Goal: Transaction & Acquisition: Book appointment/travel/reservation

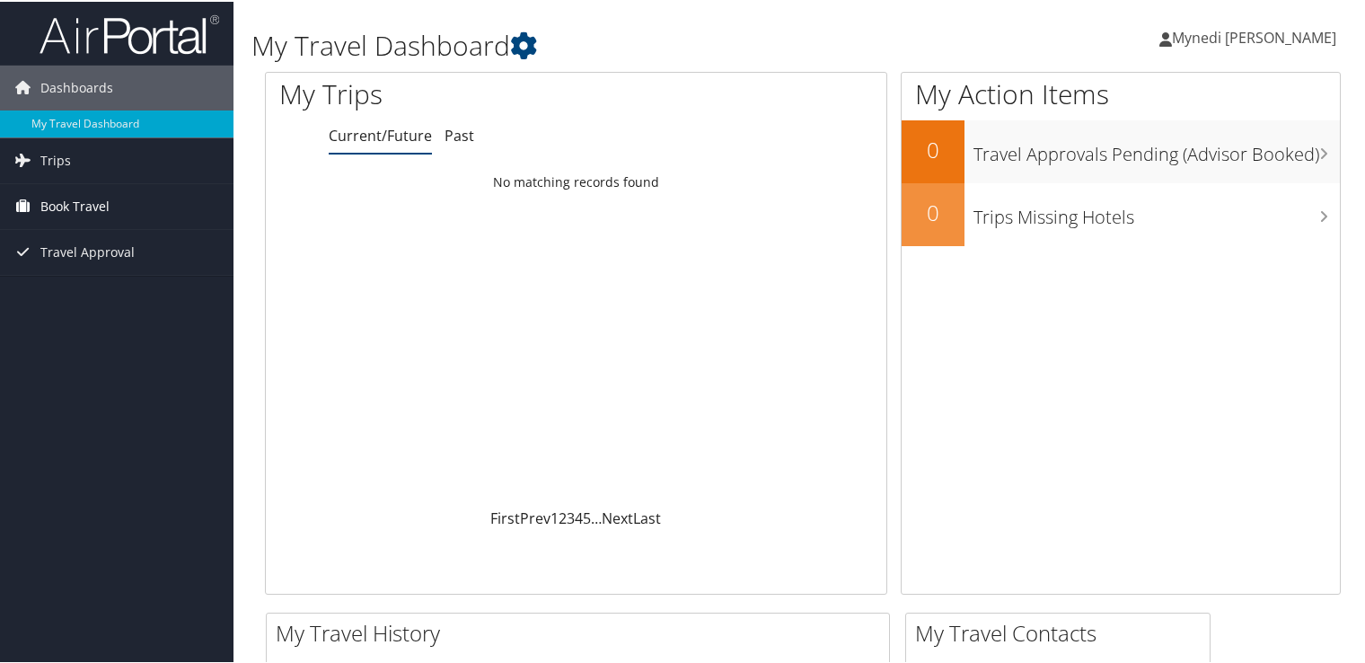
click at [56, 193] on span "Book Travel" at bounding box center [74, 204] width 69 height 45
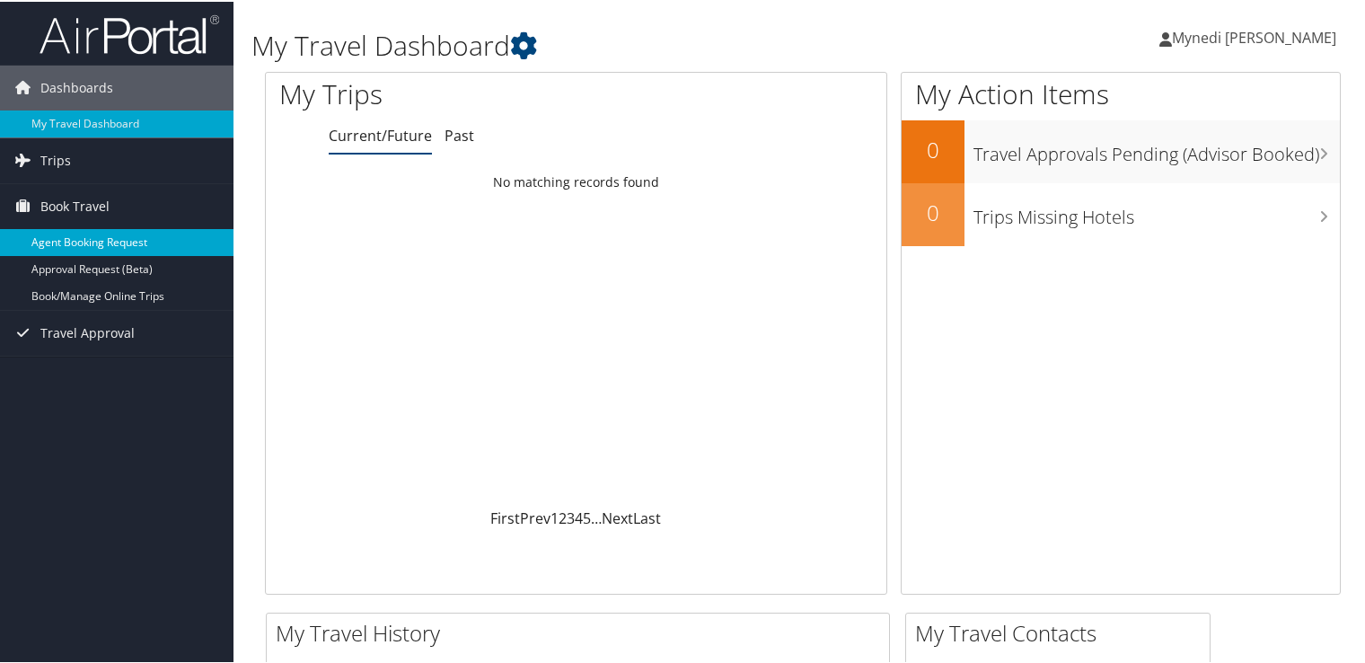
click at [120, 245] on link "Agent Booking Request" at bounding box center [116, 240] width 233 height 27
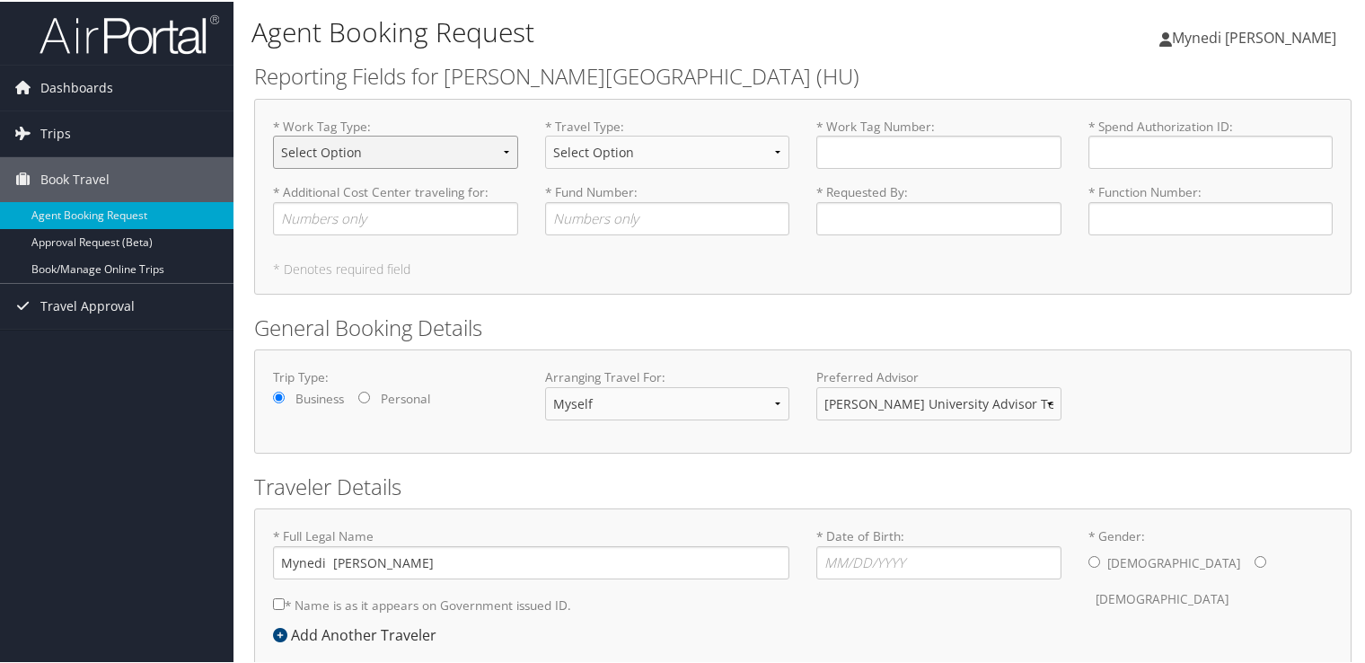
click at [366, 149] on select "Select Option Agency or Internally Desgnated Cost Center Gift or Project relate…" at bounding box center [395, 150] width 245 height 33
select select "Grant"
click at [273, 134] on select "Select Option Agency or Internally Desgnated Cost Center Gift or Project relate…" at bounding box center [395, 150] width 245 height 33
click at [628, 160] on select "Select Option Athletic Game Day Athletic Recruiting Grant Related Other Business" at bounding box center [667, 150] width 245 height 33
select select "Grant Related"
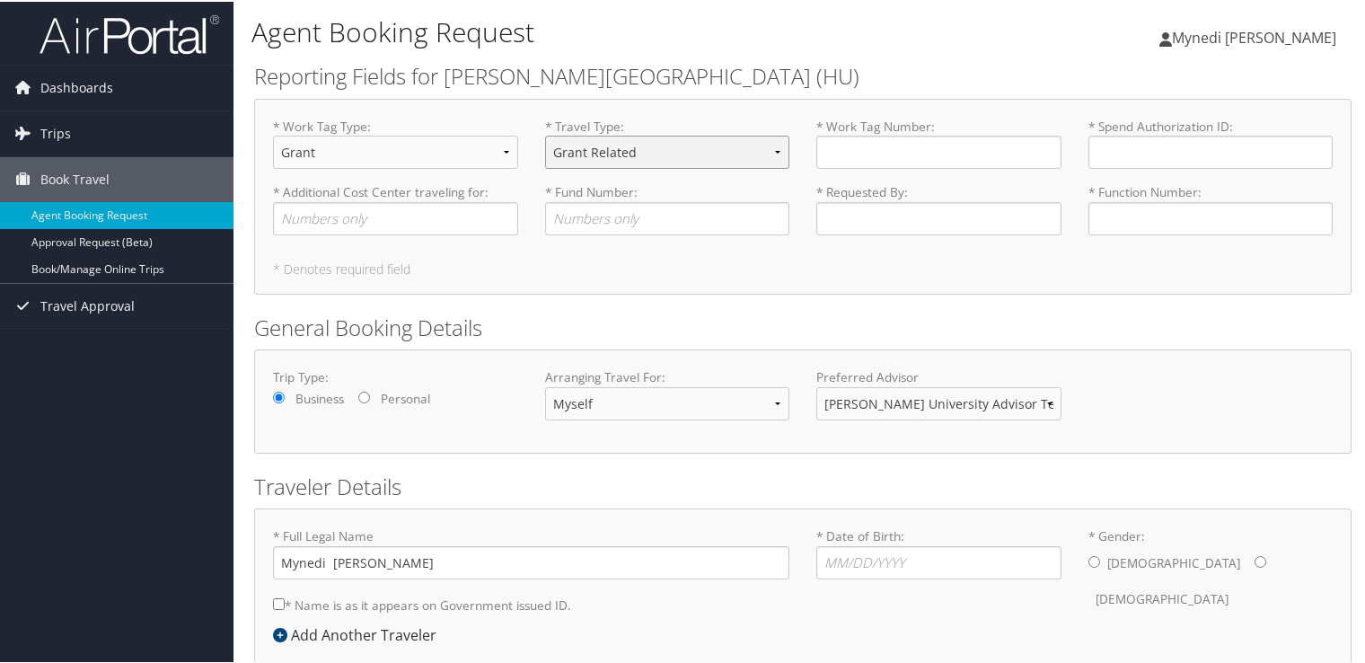
click at [545, 134] on select "Select Option Athletic Game Day Athletic Recruiting Grant Related Other Business" at bounding box center [667, 150] width 245 height 33
click at [908, 152] on input "* Work Tag Number : Required" at bounding box center [938, 150] width 245 height 33
click at [365, 221] on input "* Additional Cost Center traveling for : Required" at bounding box center [395, 216] width 245 height 33
click at [944, 144] on input "* Work Tag Number : Required" at bounding box center [938, 150] width 245 height 33
type input "GRT000792"
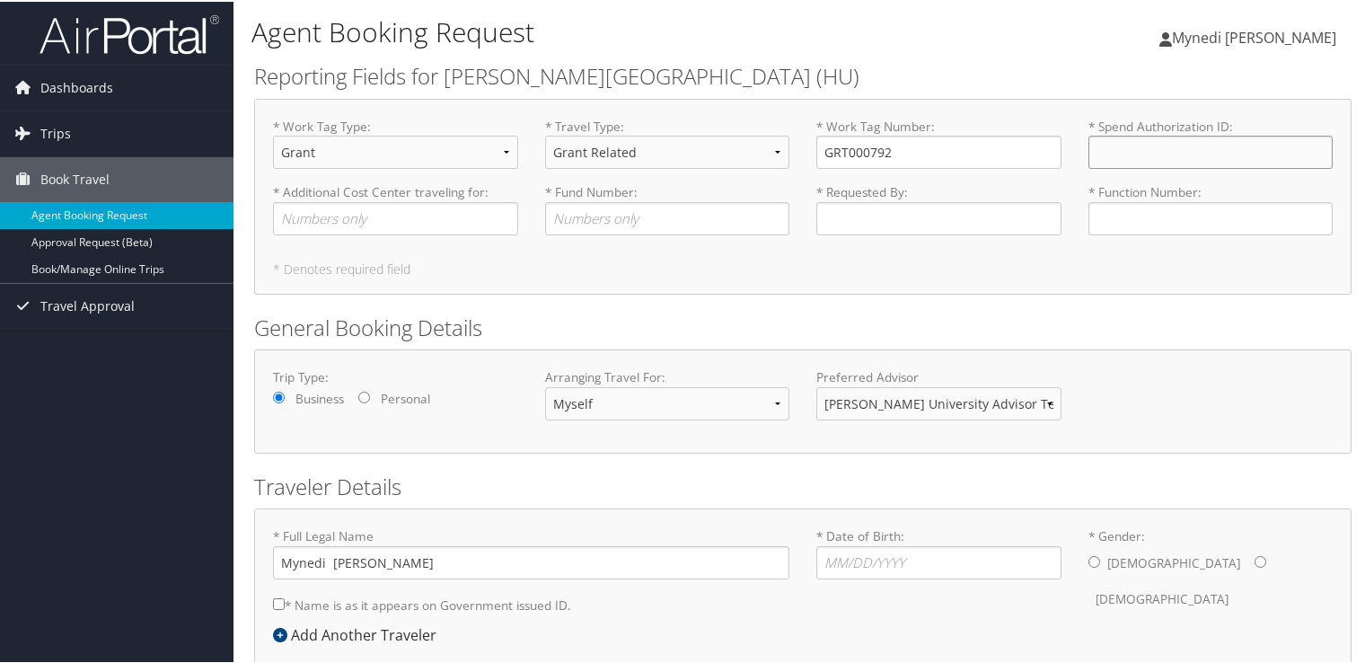
click at [1156, 156] on input "* Spend Authorization ID : Required" at bounding box center [1210, 150] width 245 height 33
paste input "SA016268"
type input "SA016268"
click at [366, 215] on input "* Additional Cost Center traveling for : Required" at bounding box center [395, 216] width 245 height 33
type input "1511"
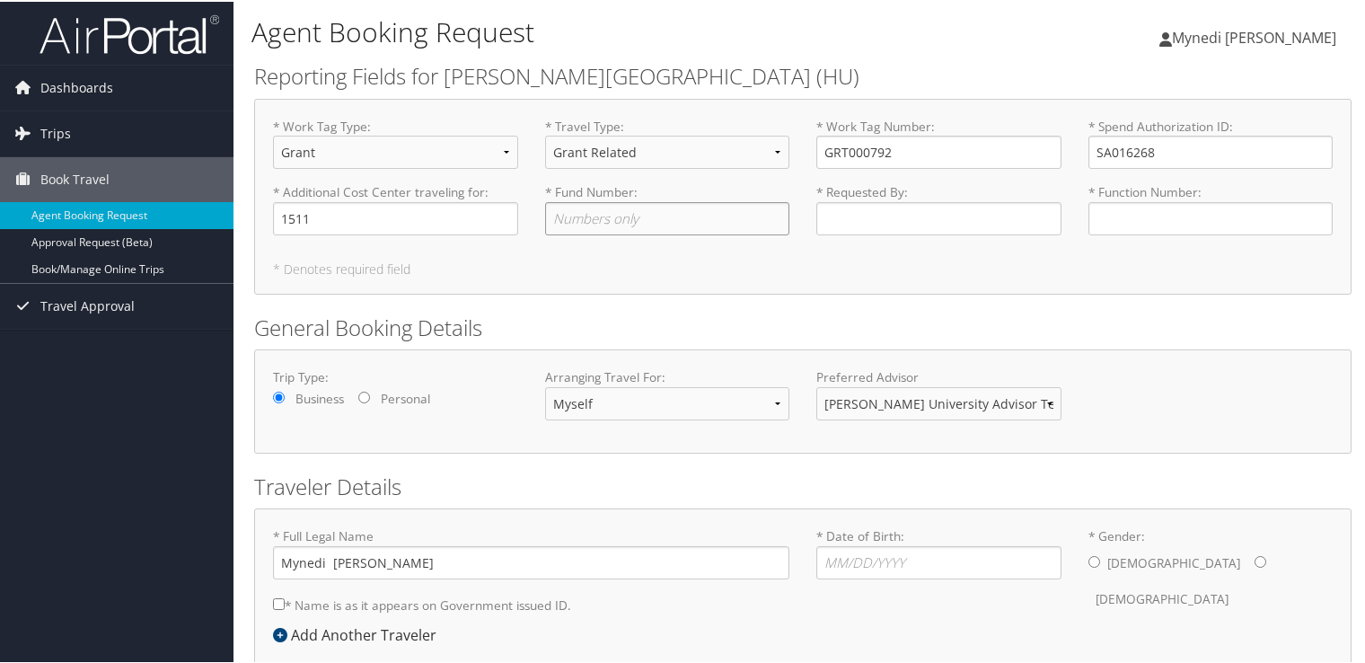
click at [601, 217] on input "* Fund Number : Required" at bounding box center [667, 216] width 245 height 33
type input "101"
type input "Swetha Mynedi"
click at [1194, 202] on input "* Function Number : Required" at bounding box center [1210, 216] width 245 height 33
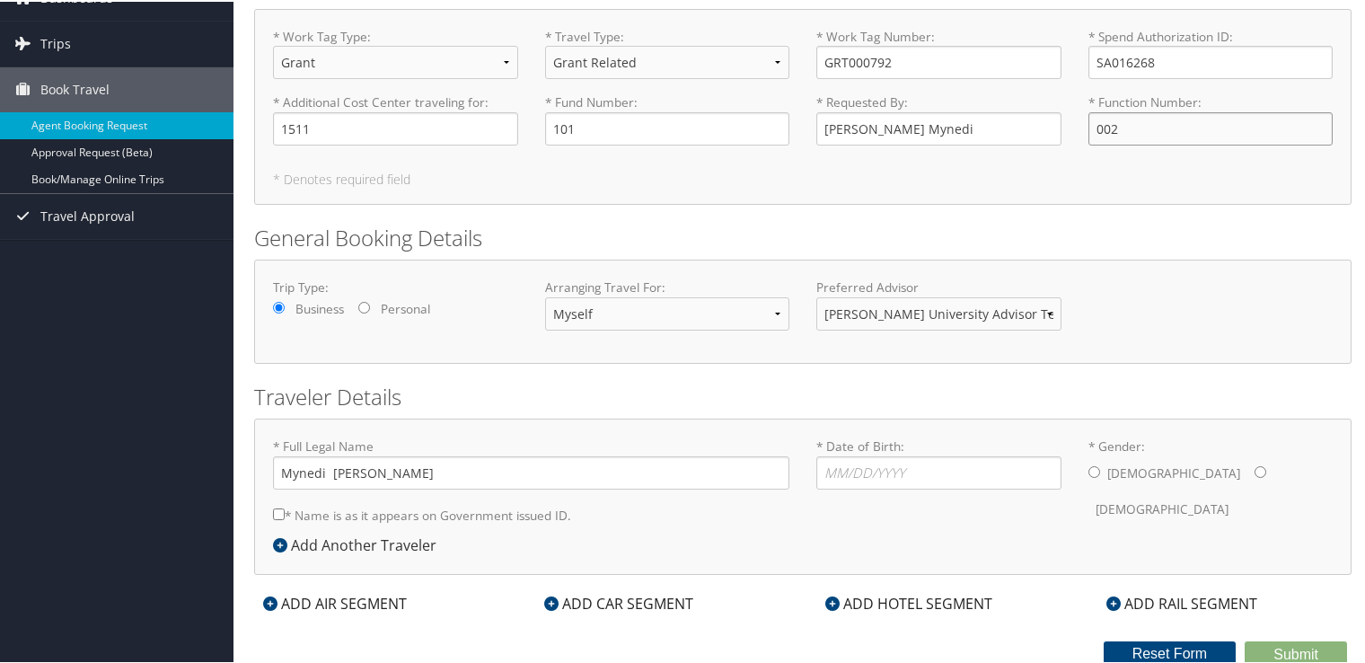
scroll to position [91, 0]
type input "002"
click at [922, 249] on h2 "General Booking Details" at bounding box center [802, 235] width 1097 height 31
click at [758, 397] on h2 "Traveler Details" at bounding box center [802, 394] width 1097 height 31
drag, startPoint x: 327, startPoint y: 469, endPoint x: 244, endPoint y: 470, distance: 82.6
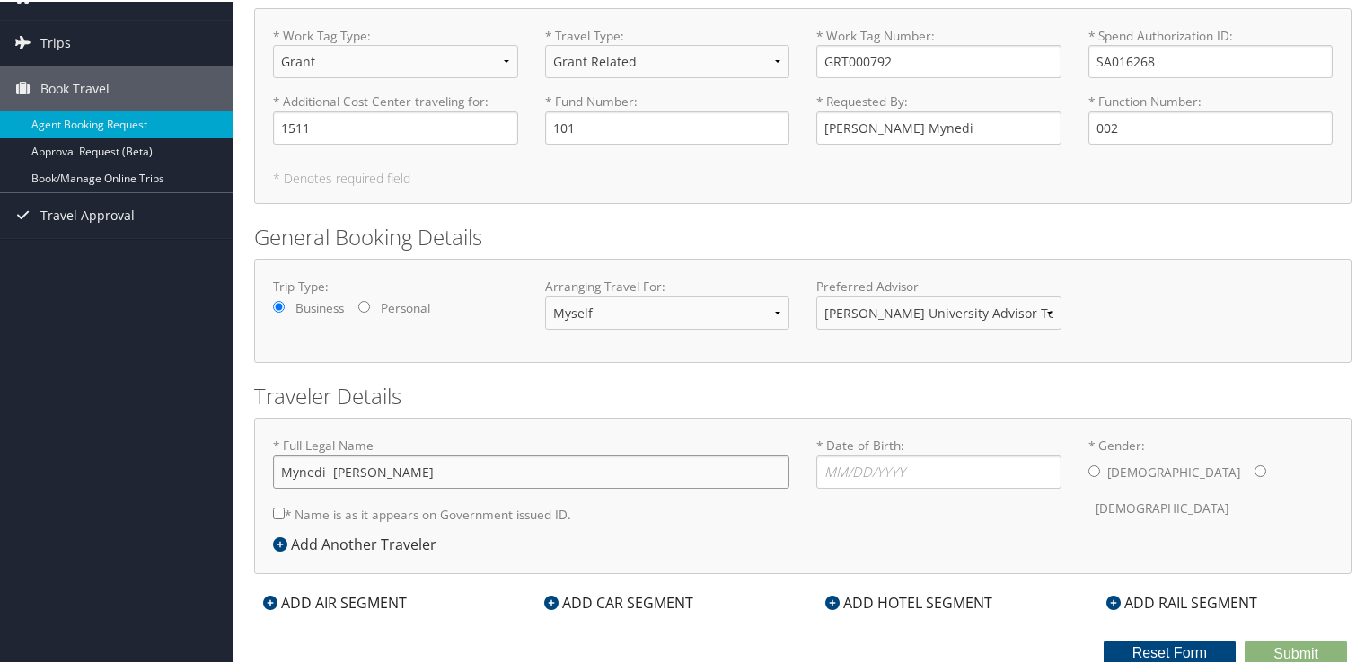
click at [244, 470] on div "Agent Booking Request Mynedi Swetha Mynedi Swetha My Settings Travel Agency Con…" at bounding box center [802, 287] width 1138 height 756
click at [936, 117] on input "Swetha Mynedi" at bounding box center [938, 126] width 245 height 33
drag, startPoint x: 940, startPoint y: 124, endPoint x: 574, endPoint y: 162, distance: 368.2
click at [574, 162] on div "* Work Tag Type : Select Option Agency or Internally Desgnated Cost Center Gift…" at bounding box center [802, 104] width 1097 height 196
click at [521, 357] on form "Reporting Fields for Howard University (HU) * Work Tag Type : Select Option Age…" at bounding box center [802, 317] width 1097 height 696
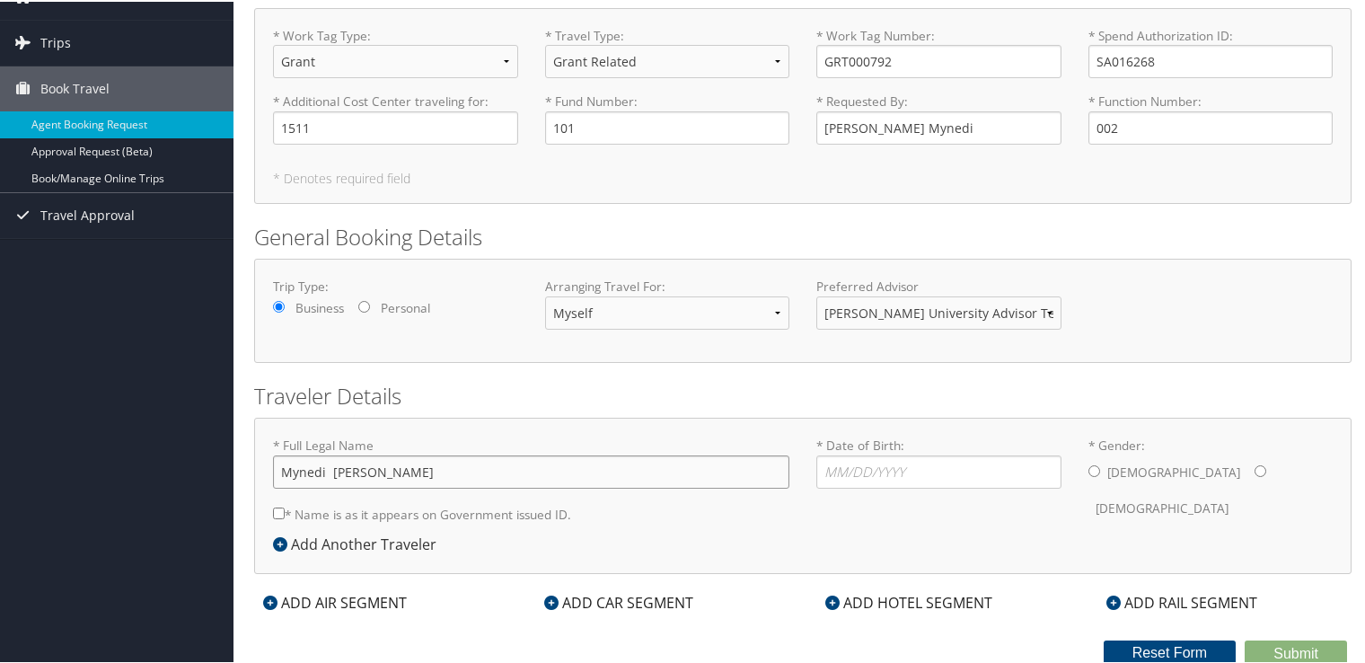
click at [395, 471] on input "Mynedi Swetha" at bounding box center [531, 469] width 516 height 33
drag, startPoint x: 388, startPoint y: 473, endPoint x: 140, endPoint y: 414, distance: 254.8
click at [140, 414] on div "Dashboards My Travel Dashboard Trips Current/Future Trips Past Trips Trips Miss…" at bounding box center [686, 287] width 1372 height 756
paste input "text"
type input "Mynedi [PERSON_NAME]"
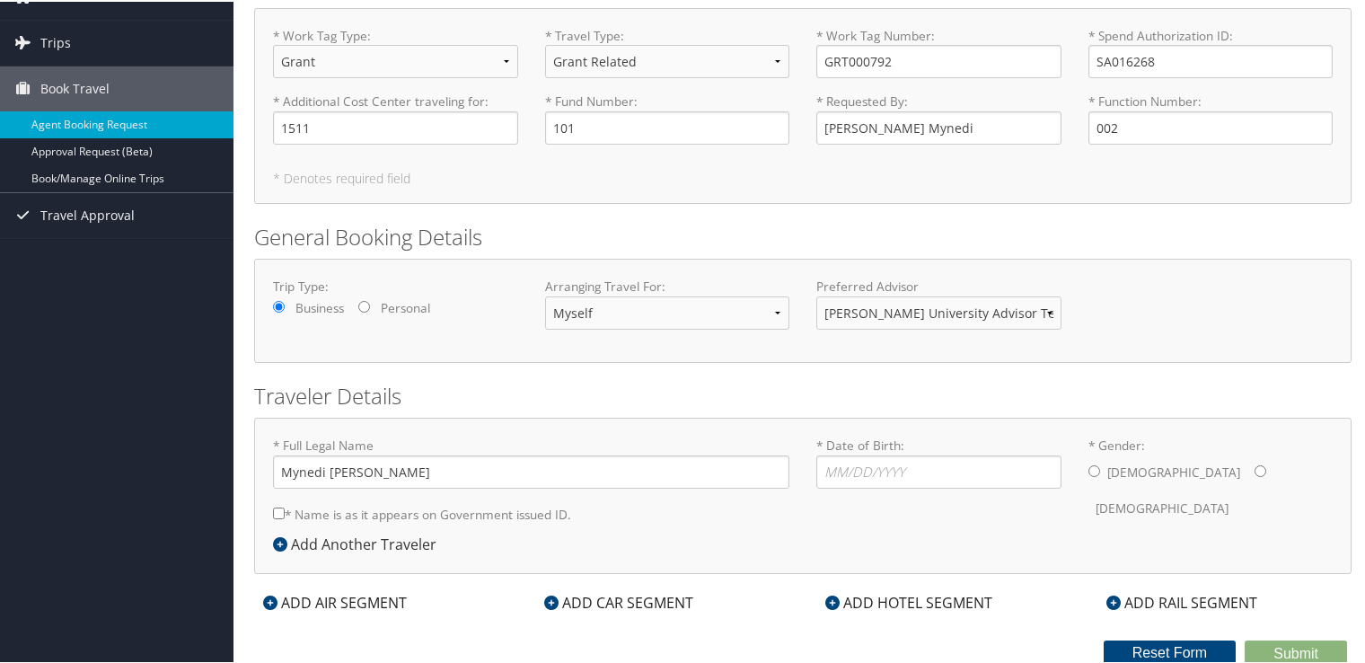
click at [580, 433] on div "* Full Legal Name Mynedi Swetha * Name is as it appears on Government issued ID…" at bounding box center [802, 493] width 1097 height 155
click at [750, 397] on h2 "Traveler Details" at bounding box center [802, 394] width 1097 height 31
click at [827, 479] on input "* Date of Birth: Invalid Date" at bounding box center [938, 469] width 245 height 33
type input "12/12/1983"
click at [1254, 464] on input "* Gender: Male Female" at bounding box center [1260, 469] width 12 height 12
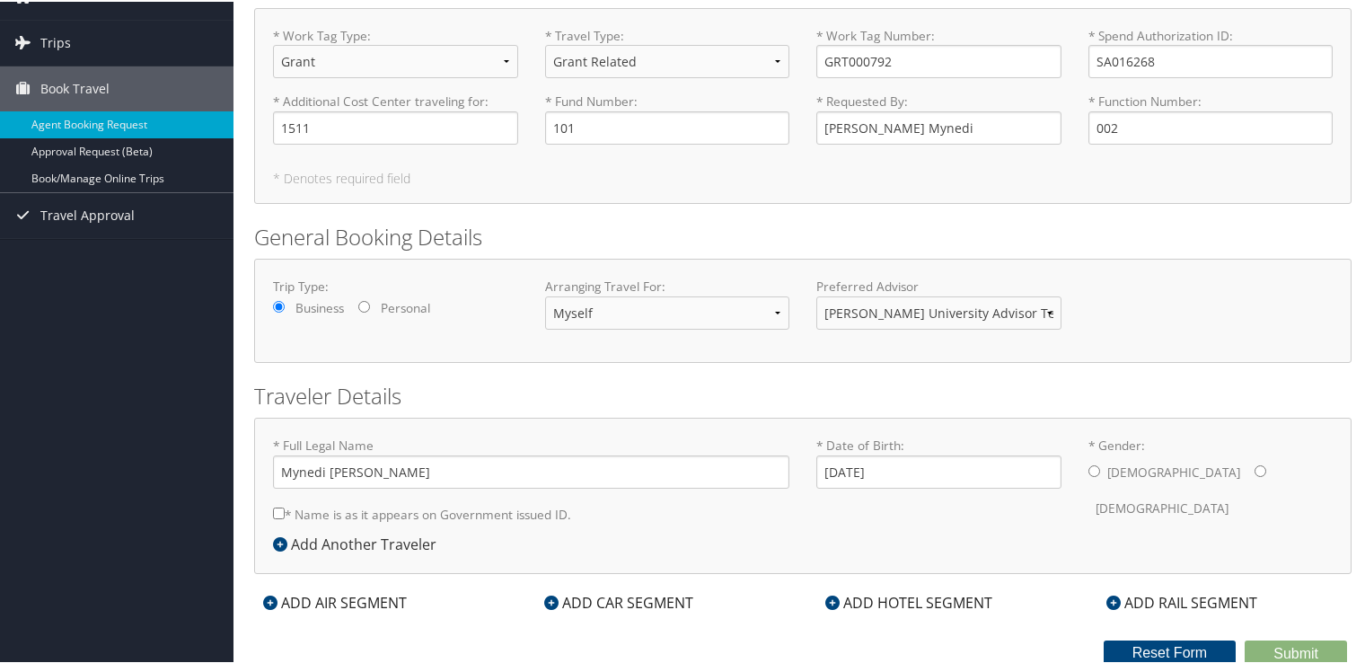
radio input "true"
click at [277, 508] on input "* Name is as it appears on Government issued ID." at bounding box center [279, 511] width 12 height 12
checkbox input "true"
click at [877, 597] on div "ADD HOTEL SEGMENT" at bounding box center [908, 601] width 185 height 22
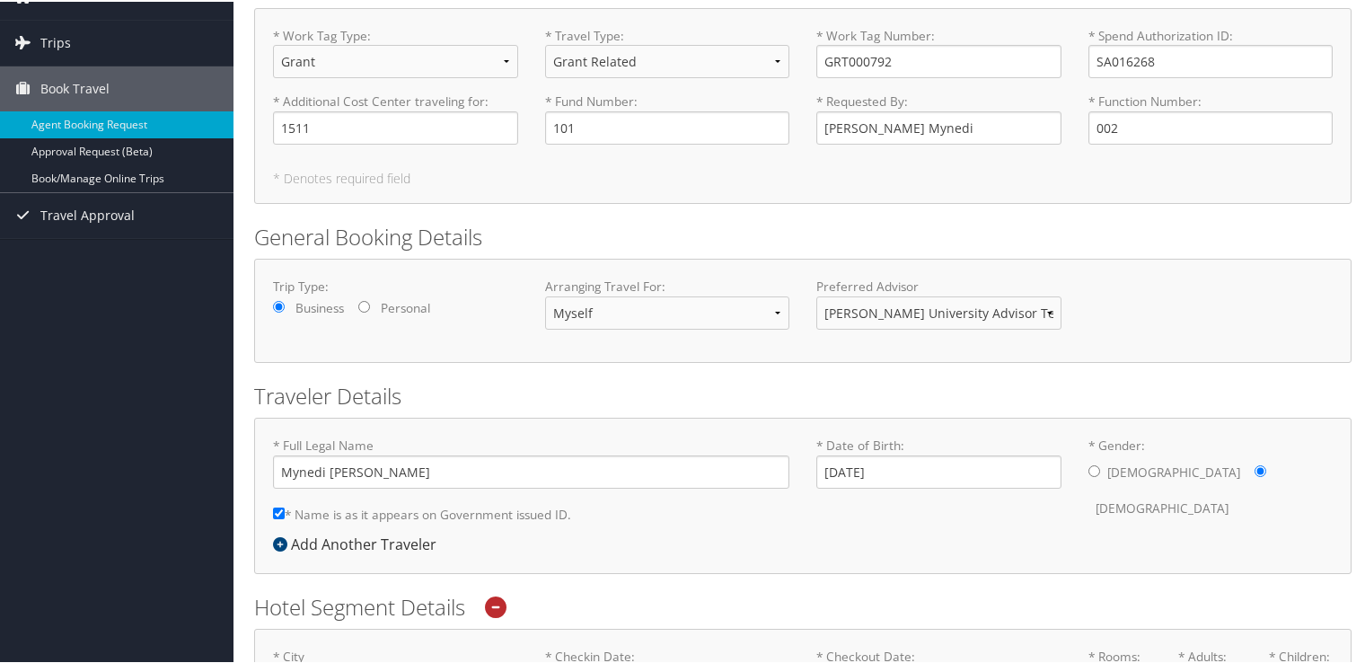
scroll to position [504, 0]
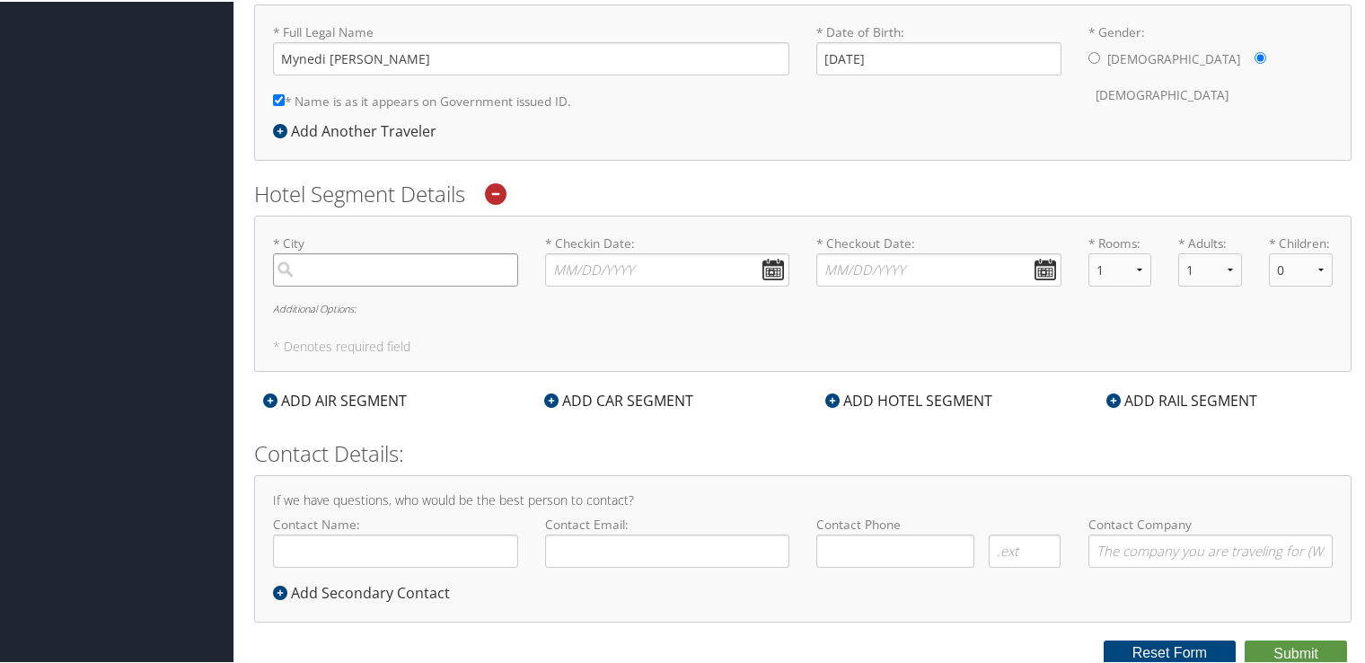
click at [364, 255] on input "search" at bounding box center [395, 267] width 245 height 33
click at [414, 257] on input "Hempstead" at bounding box center [395, 267] width 245 height 33
type input "Hempstead, NY"
type input "10/03/2025"
type input "10/04/2025"
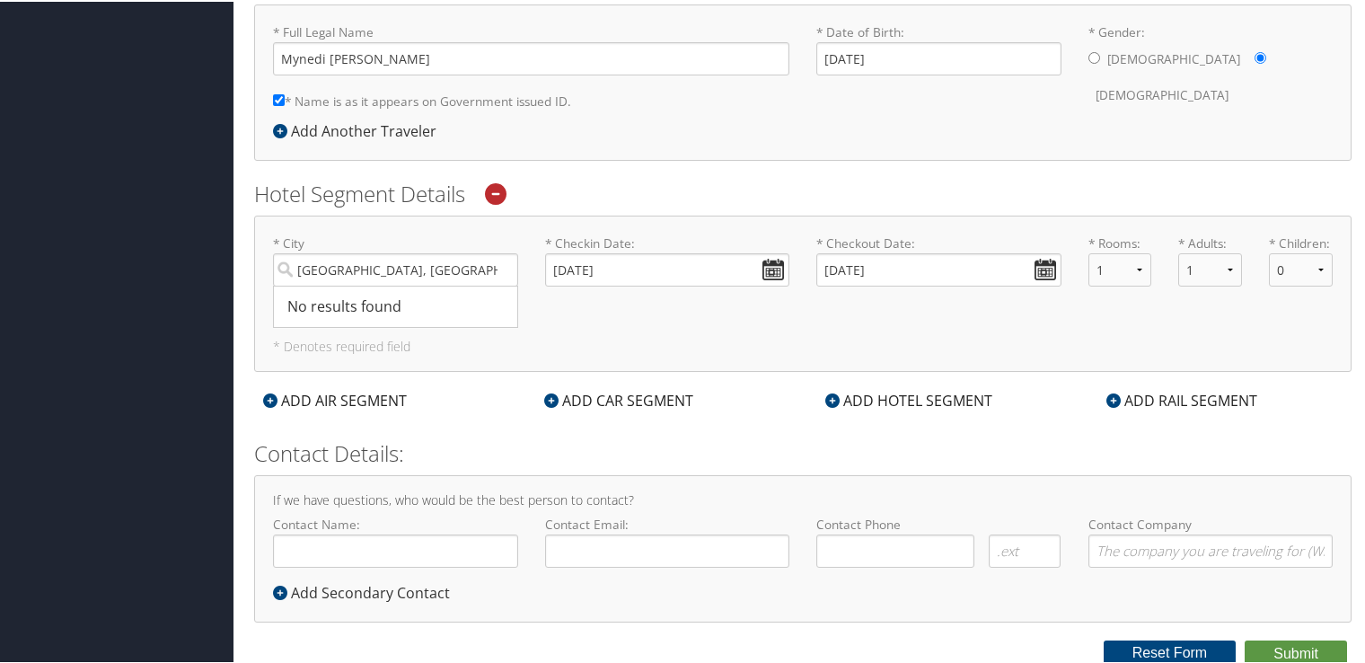
click at [641, 366] on div "* City Hempstead, NY No results found -1 Required * Checkin Date: 10/03/2025 Da…" at bounding box center [802, 292] width 1097 height 156
click at [740, 338] on h5 "* Denotes required field" at bounding box center [802, 344] width 1059 height 13
click at [711, 354] on div "* City Hempstead, NY No results found -1 Required * Checkin Date: 10/03/2025 Da…" at bounding box center [802, 292] width 1097 height 156
click at [596, 357] on div "* City Hempstead, NY No results found -1 Required * Checkin Date: 10/03/2025 Da…" at bounding box center [802, 292] width 1097 height 156
click at [426, 468] on div "Contact Details: If we have questions, who would be the best person to contact?…" at bounding box center [802, 528] width 1097 height 184
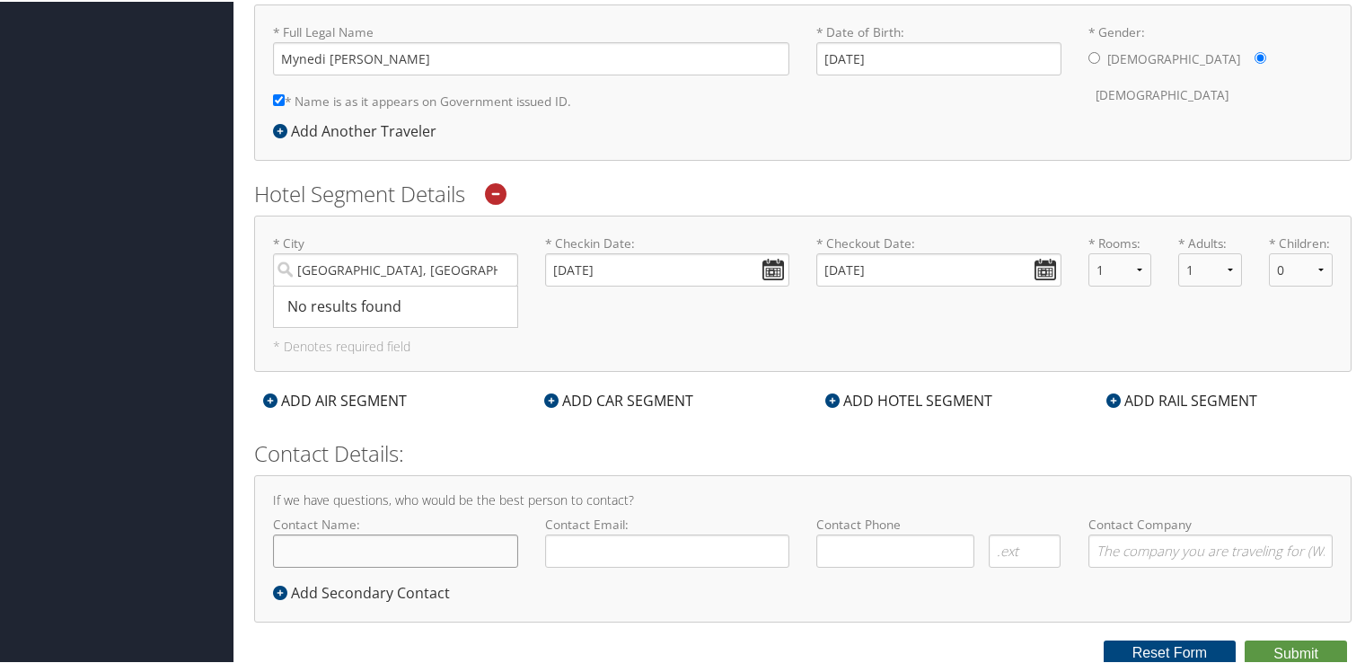
click at [388, 558] on input "Contact Name:" at bounding box center [395, 548] width 245 height 33
click at [707, 476] on div "If we have questions, who would be the best person to contact? Contact Name: Re…" at bounding box center [802, 546] width 1097 height 146
click at [369, 544] on input "Contact Name:" at bounding box center [395, 548] width 245 height 33
type input "swetha M Mynedi"
type input "swetha.mynedi@gmail.com"
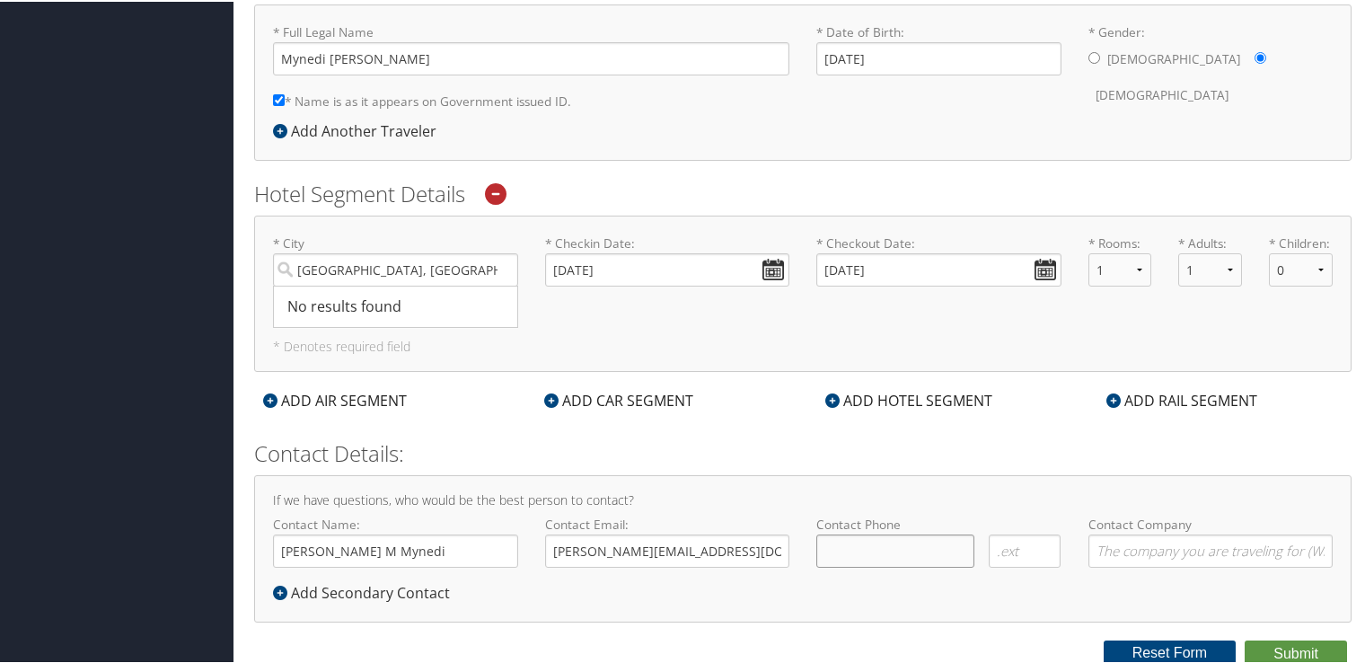
type input "( ) -"
click at [725, 562] on input "swetha.mynedi@gmail.com" at bounding box center [667, 548] width 245 height 33
click at [733, 558] on input "swetha.mynedi@gmail.com" at bounding box center [667, 548] width 245 height 33
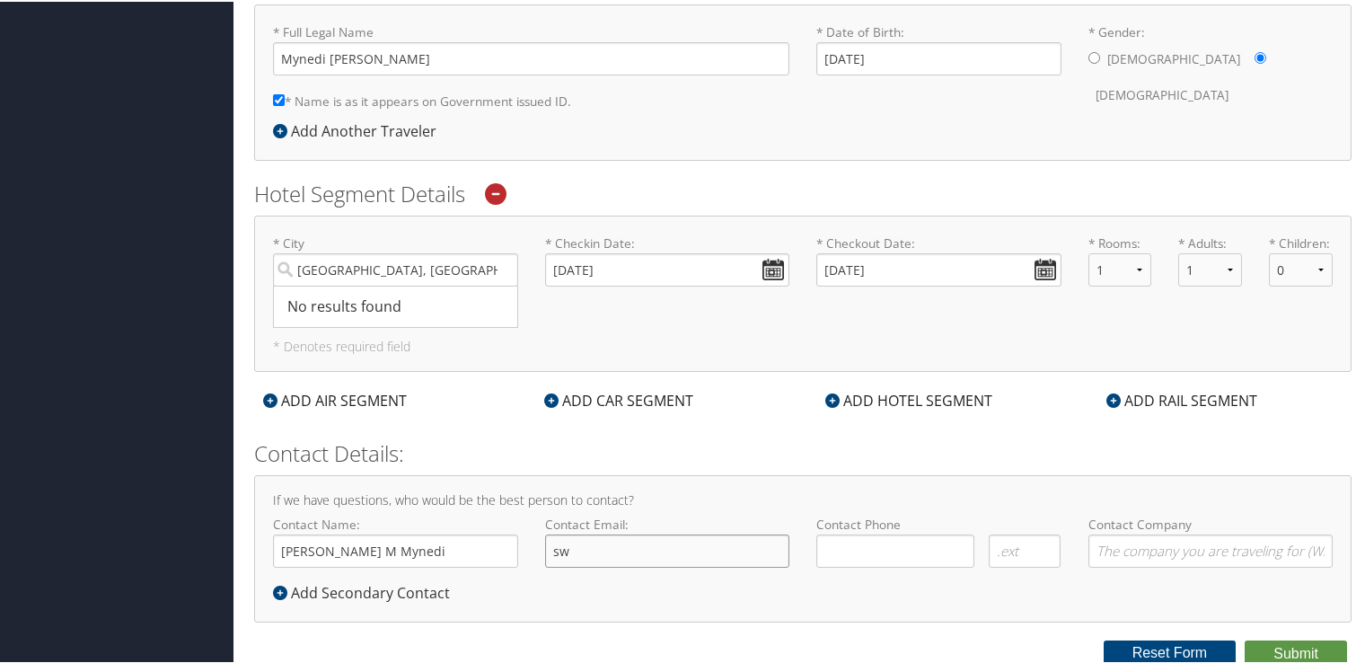
type input "s"
type input "mynedi.swetha@howard.edu"
click at [900, 535] on input "( ) -" at bounding box center [895, 548] width 158 height 33
type input "(240) 753-5005"
click at [1137, 589] on div "If we have questions, who would be the best person to contact? Contact Name: sw…" at bounding box center [802, 546] width 1097 height 146
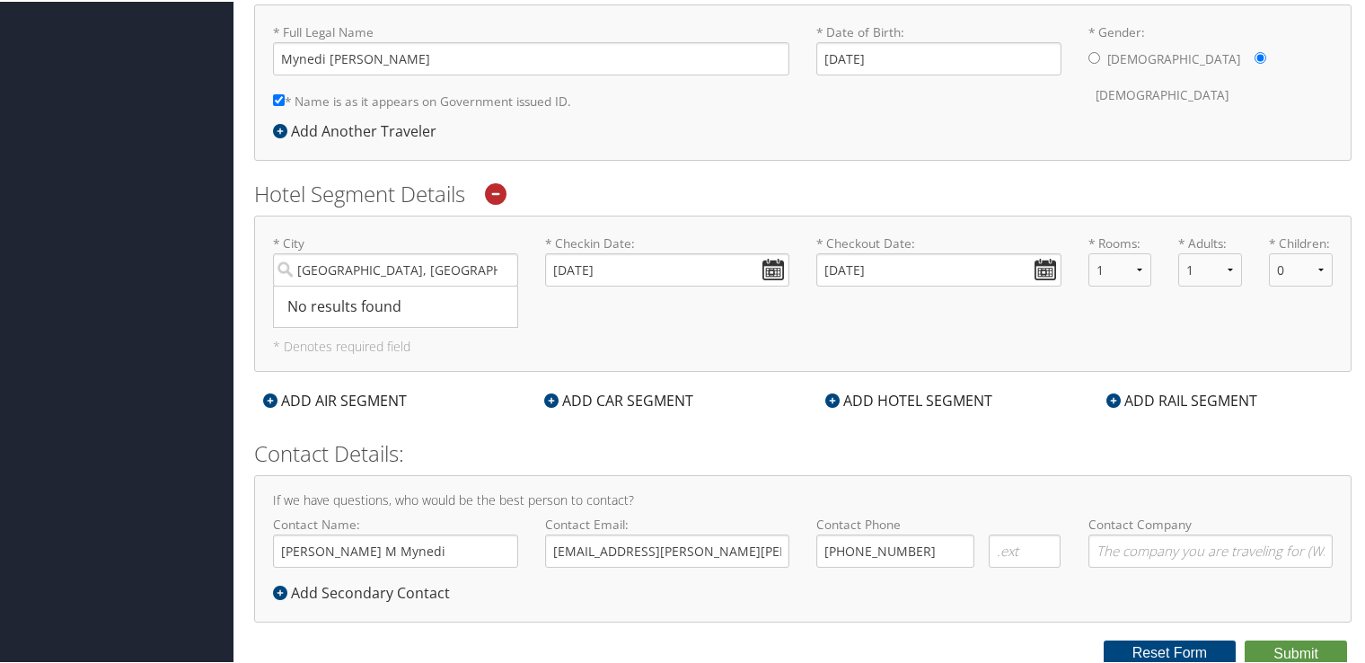
click at [263, 395] on icon at bounding box center [270, 398] width 14 height 14
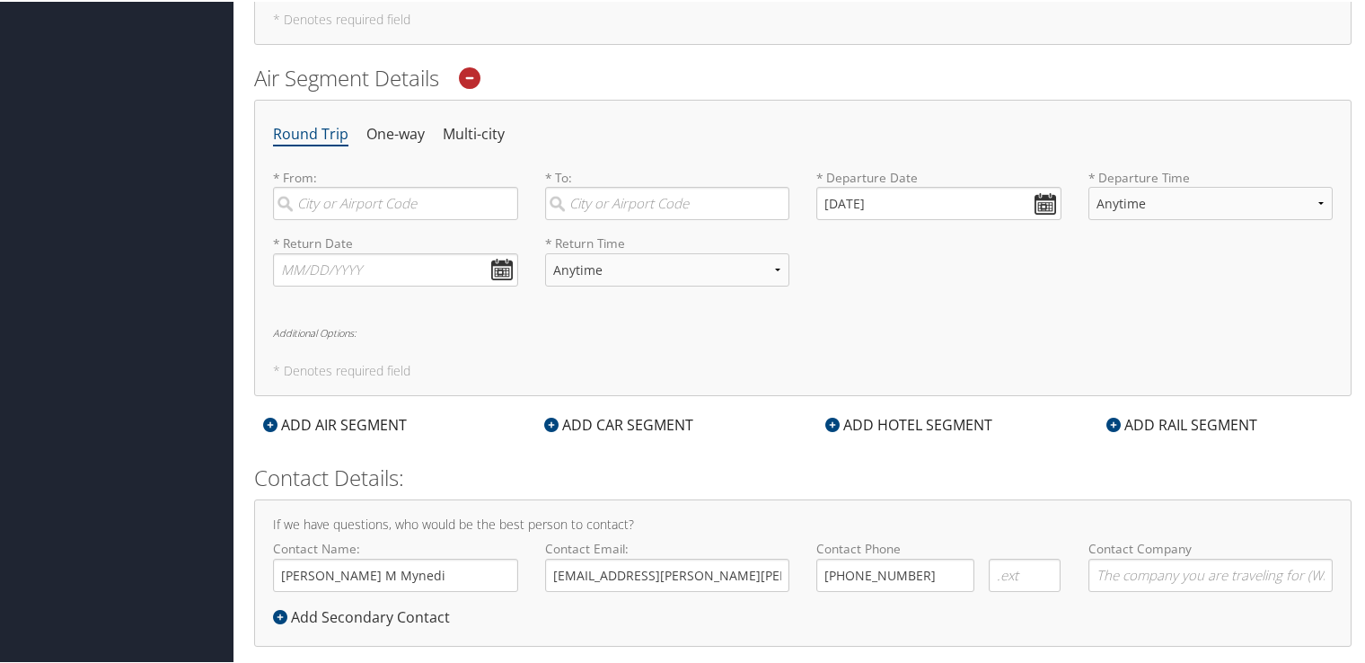
scroll to position [840, 0]
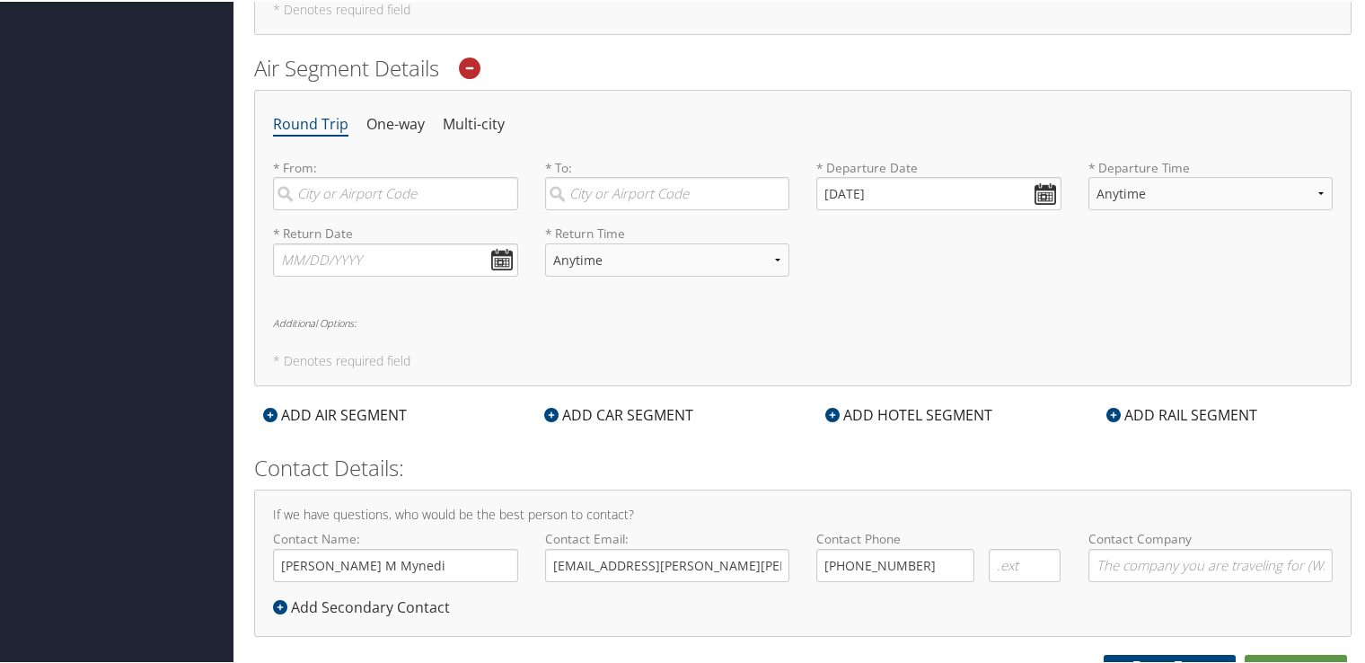
click at [592, 412] on div "ADD CAR SEGMENT" at bounding box center [618, 413] width 167 height 22
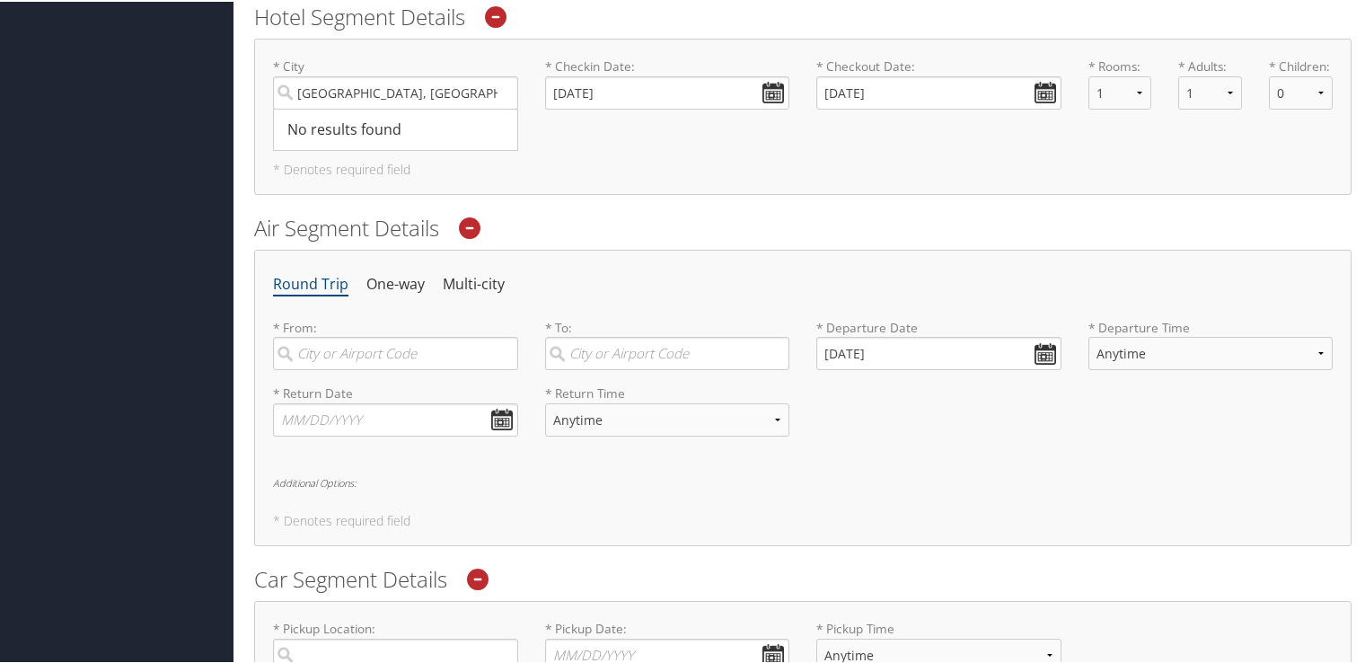
scroll to position [706, 0]
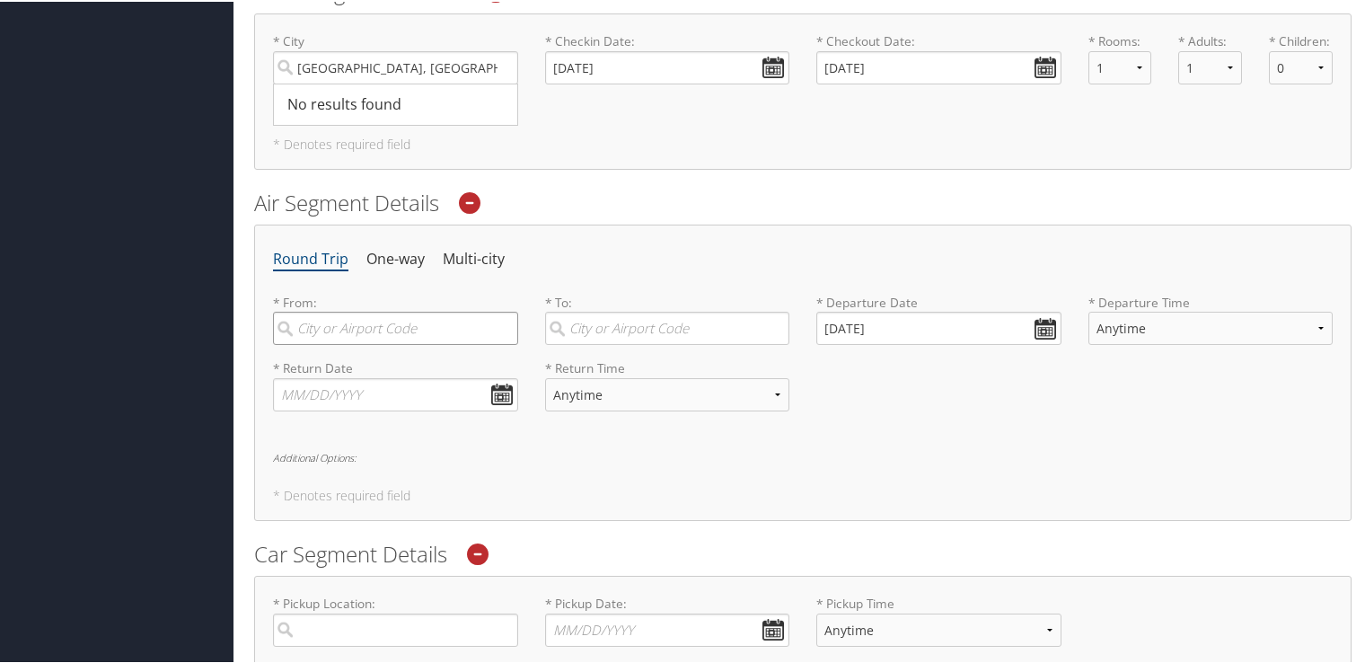
click at [366, 317] on input "search" at bounding box center [395, 326] width 245 height 33
click at [348, 375] on div "City" at bounding box center [397, 386] width 221 height 23
click at [348, 343] on input "dca" at bounding box center [395, 326] width 245 height 33
type input "Washington (DCA DC)"
click at [597, 337] on input "search" at bounding box center [667, 326] width 245 height 33
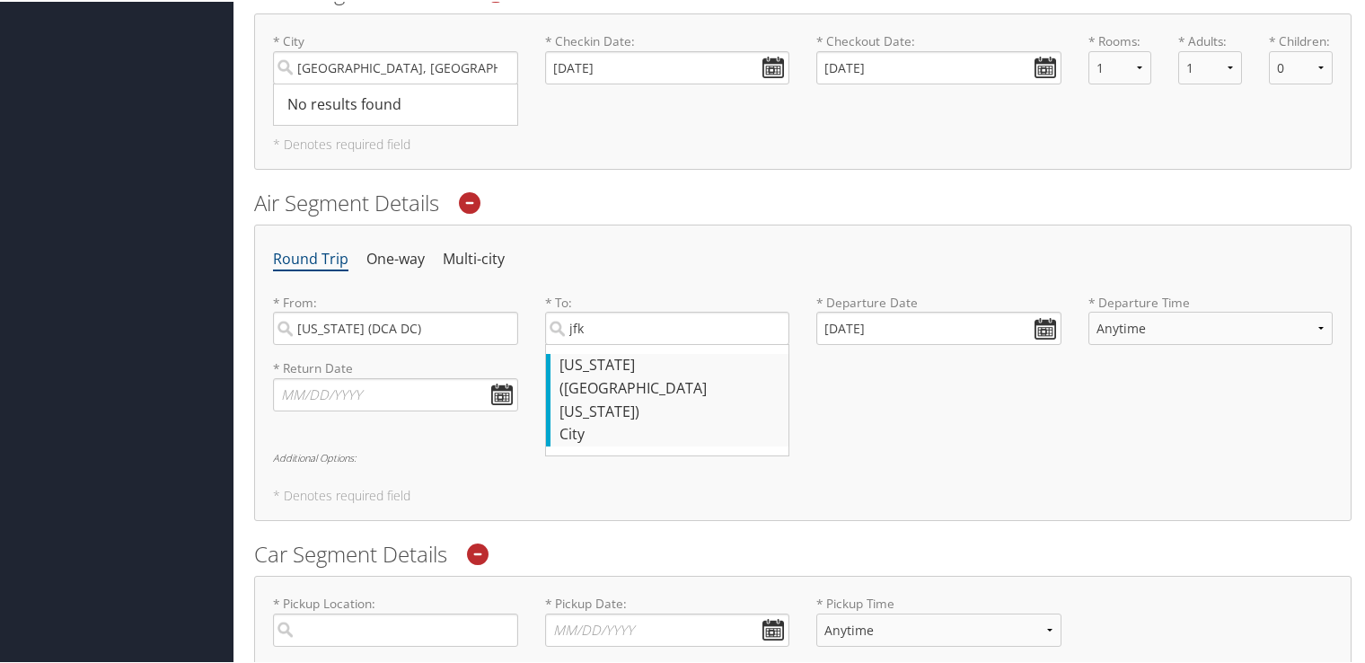
click at [600, 354] on div "New York (JFK New York)" at bounding box center [669, 386] width 221 height 69
click at [600, 343] on input "jfk" at bounding box center [667, 326] width 245 height 33
type input "New York (JFK New York)"
click at [912, 323] on input "09/29/2025" at bounding box center [938, 326] width 245 height 33
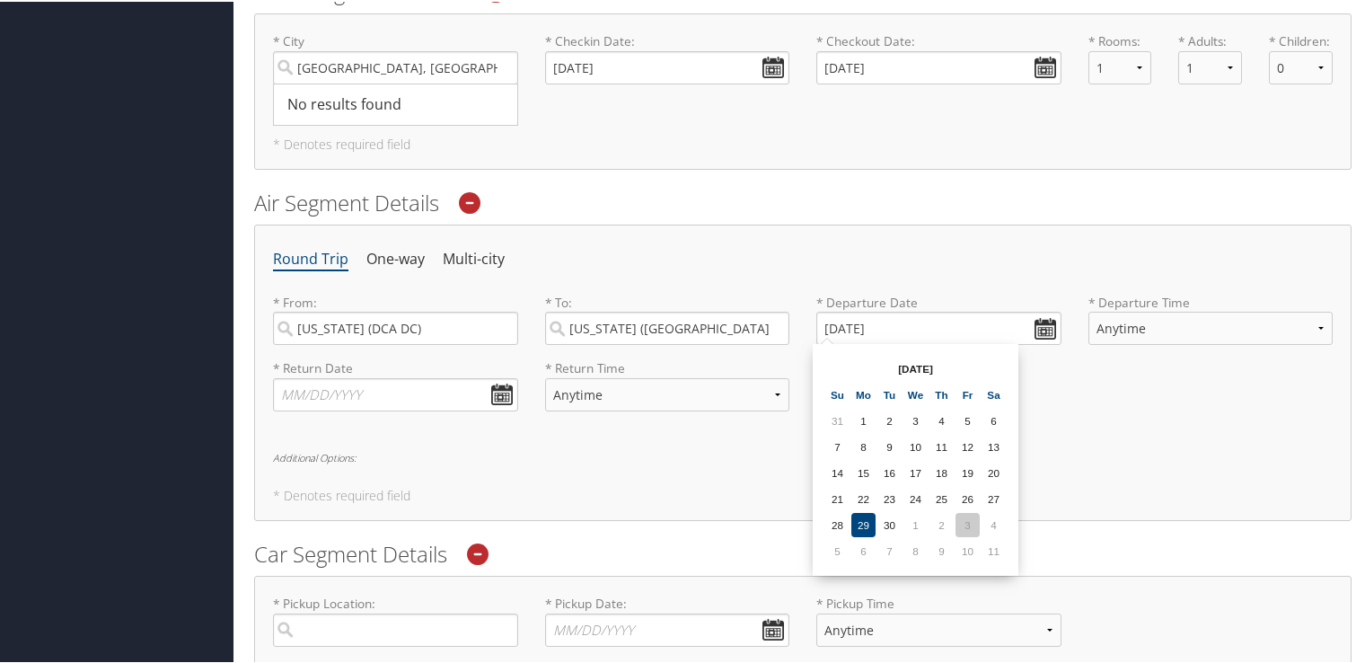
click at [970, 515] on td "3" at bounding box center [967, 523] width 24 height 24
type input "10/03/2025"
click at [1138, 318] on select "Anytime Early Morning (5AM-7AM) Morning (7AM-12PM) Afternoon (12PM-5PM) Evening…" at bounding box center [1210, 326] width 245 height 33
select select "12PM-5PM"
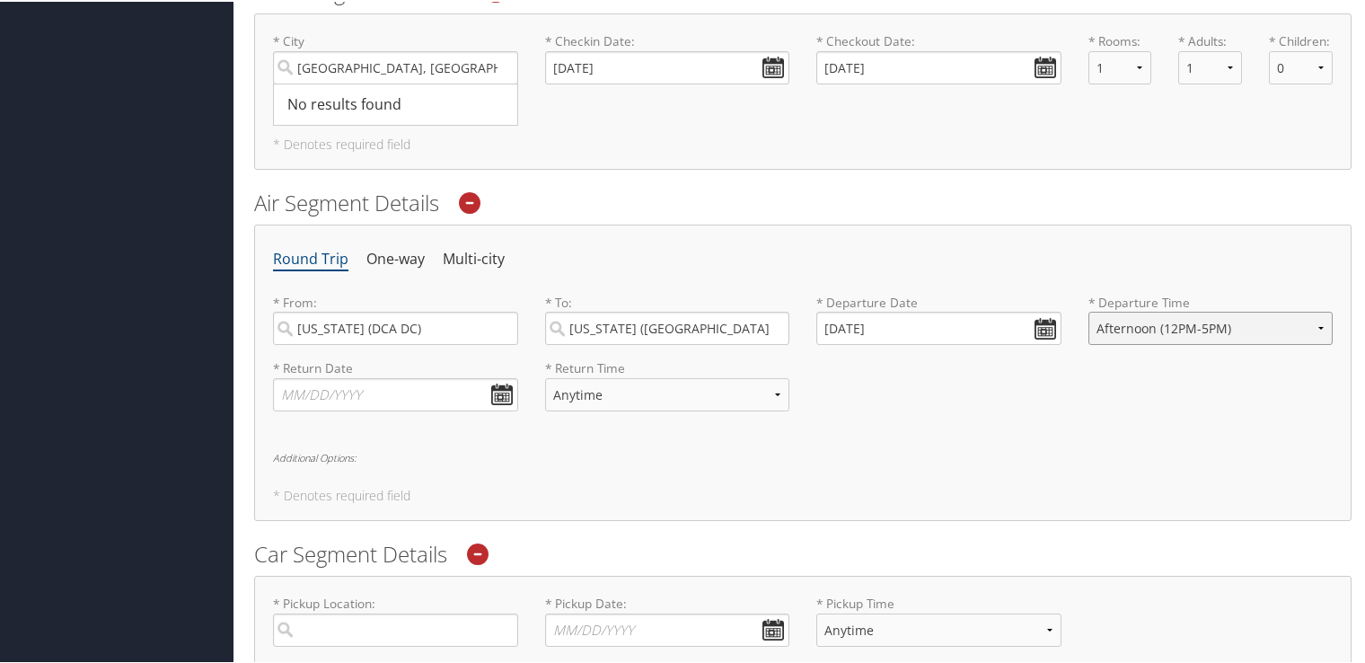
click at [1088, 310] on select "Anytime Early Morning (5AM-7AM) Morning (7AM-12PM) Afternoon (12PM-5PM) Evening…" at bounding box center [1210, 326] width 245 height 33
click at [413, 393] on input "text" at bounding box center [395, 392] width 245 height 33
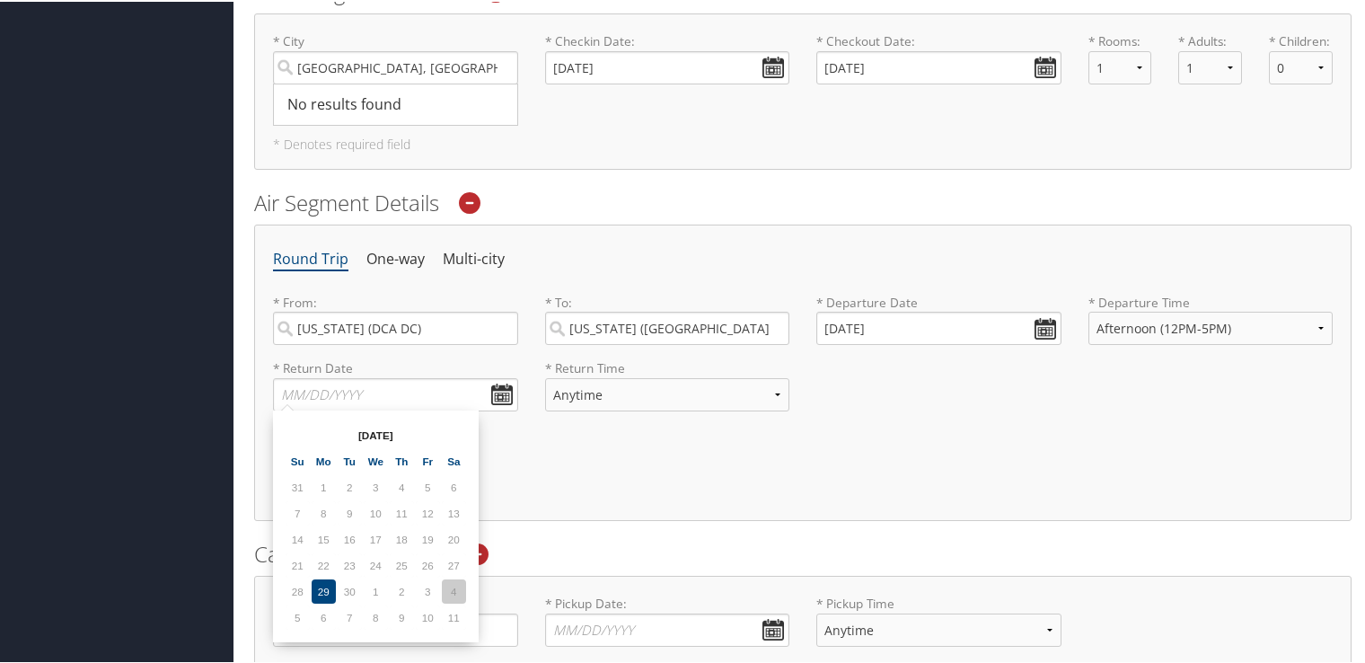
click at [457, 587] on td "4" at bounding box center [454, 589] width 24 height 24
type input "10/04/2025"
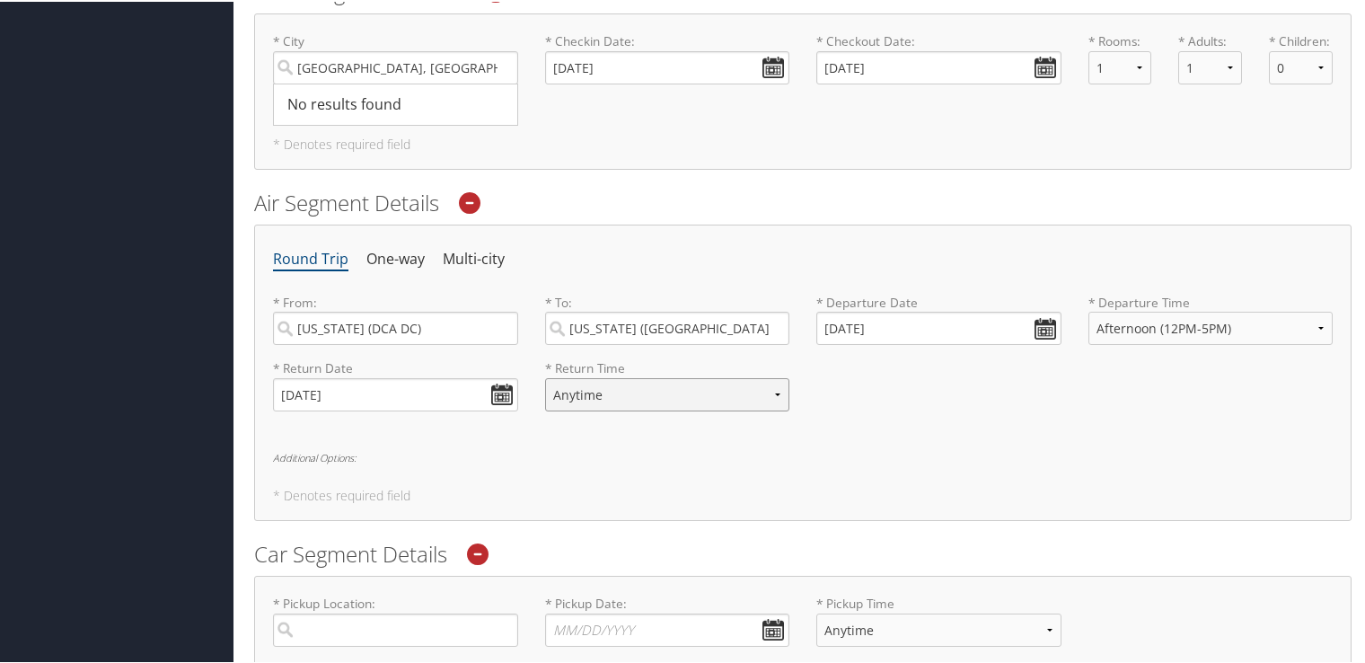
click at [688, 399] on select "Anytime Early Morning (5AM-7AM) Morning (7AM-12PM) Afternoon (12PM-5PM) Evening…" at bounding box center [667, 392] width 245 height 33
select select "5PM-10PM"
click at [545, 376] on select "Anytime Early Morning (5AM-7AM) Morning (7AM-12PM) Afternoon (12PM-5PM) Evening…" at bounding box center [667, 392] width 245 height 33
click at [814, 428] on div "Round Trip One-way Multi-city * From: Washington (DCA DC) Required * To: New Yo…" at bounding box center [802, 370] width 1097 height 295
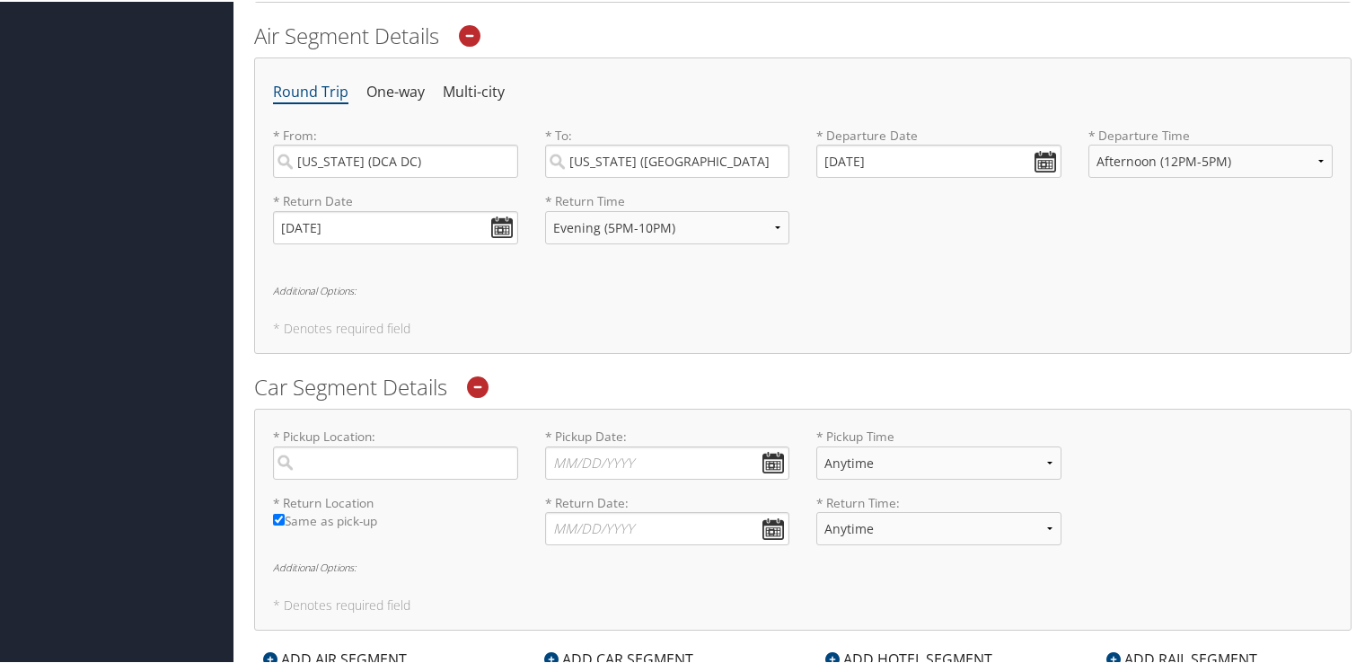
scroll to position [909, 0]
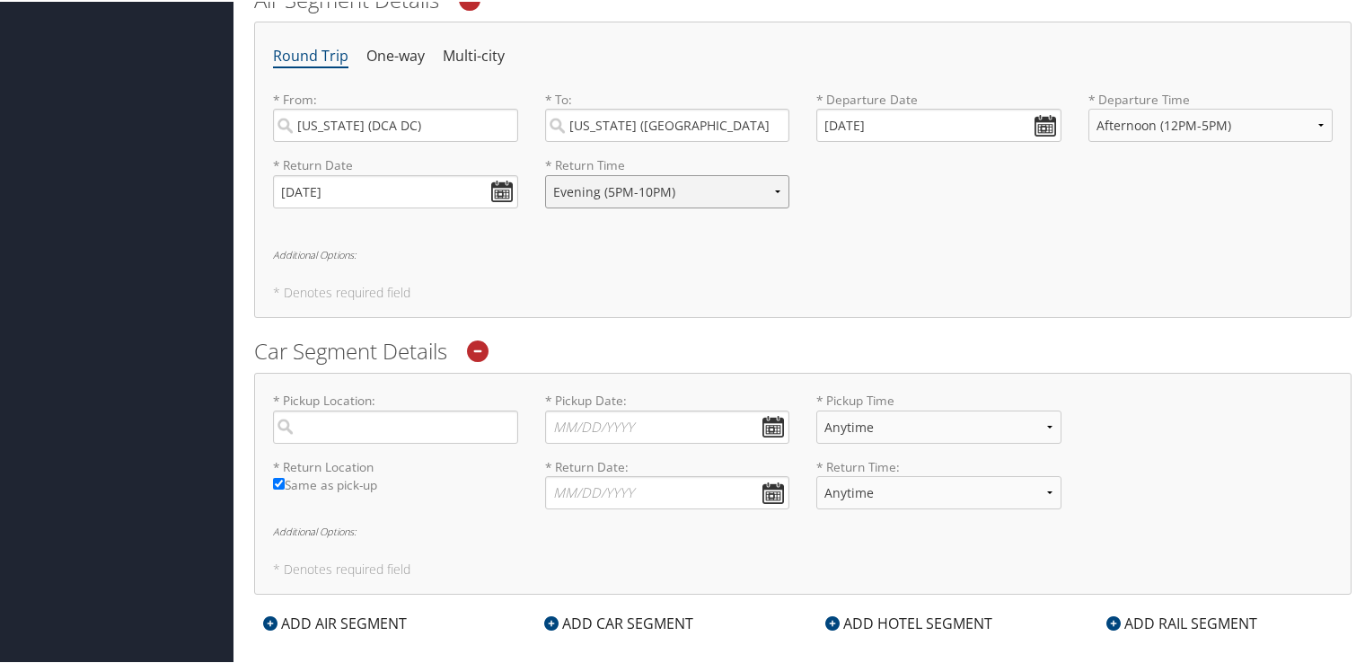
click at [677, 192] on select "Anytime Early Morning (5AM-7AM) Morning (7AM-12PM) Afternoon (12PM-5PM) Evening…" at bounding box center [667, 189] width 245 height 33
click at [894, 268] on div "Round Trip One-way Multi-city * From: Washington (DCA DC) Required * To: New Yo…" at bounding box center [802, 167] width 1097 height 295
click at [667, 181] on select "Anytime Early Morning (5AM-7AM) Morning (7AM-12PM) Afternoon (12PM-5PM) Evening…" at bounding box center [667, 189] width 245 height 33
click at [545, 173] on select "Anytime Early Morning (5AM-7AM) Morning (7AM-12PM) Afternoon (12PM-5PM) Evening…" at bounding box center [667, 189] width 245 height 33
click at [847, 334] on h2 "Car Segment Details" at bounding box center [802, 349] width 1097 height 31
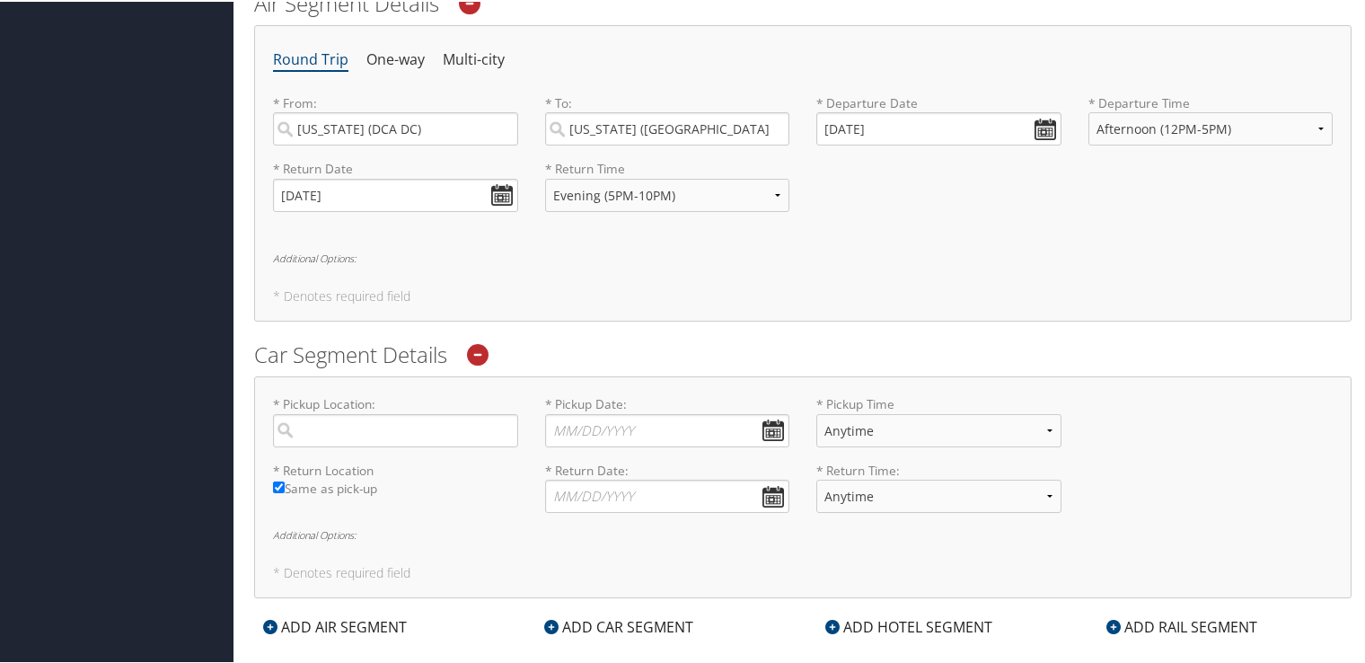
scroll to position [885, 0]
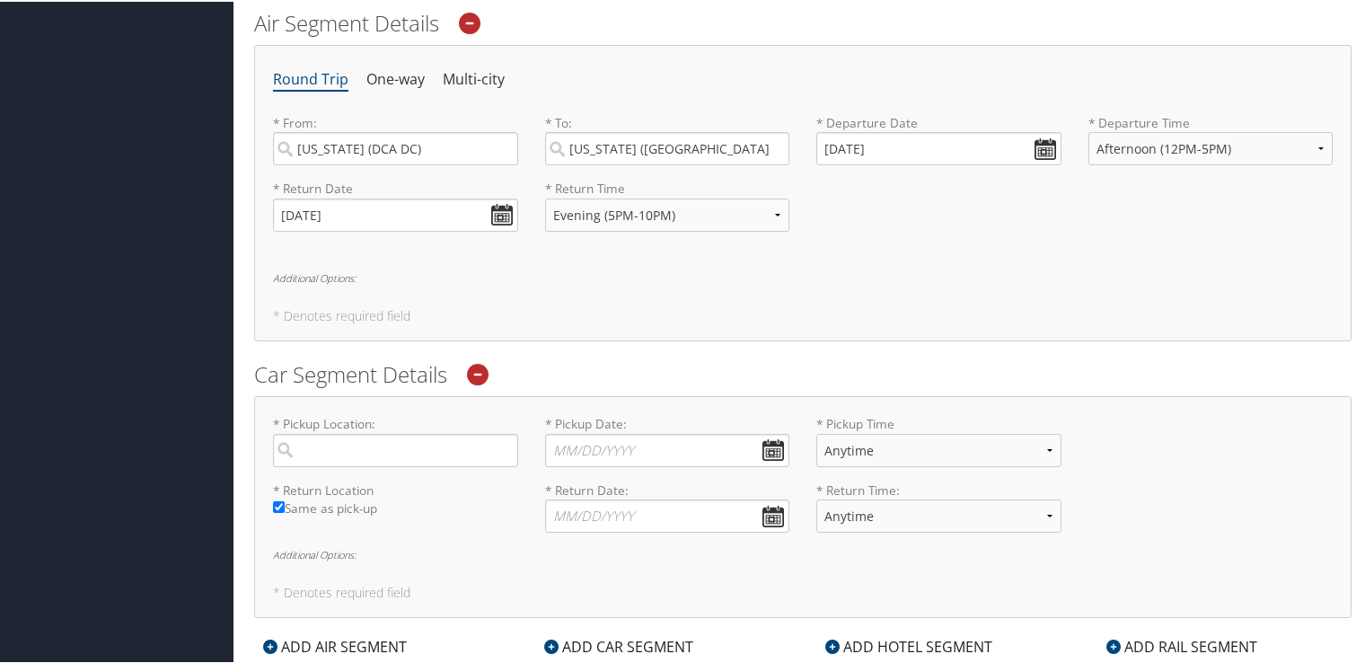
click at [359, 312] on h5 "* Denotes required field" at bounding box center [802, 314] width 1059 height 13
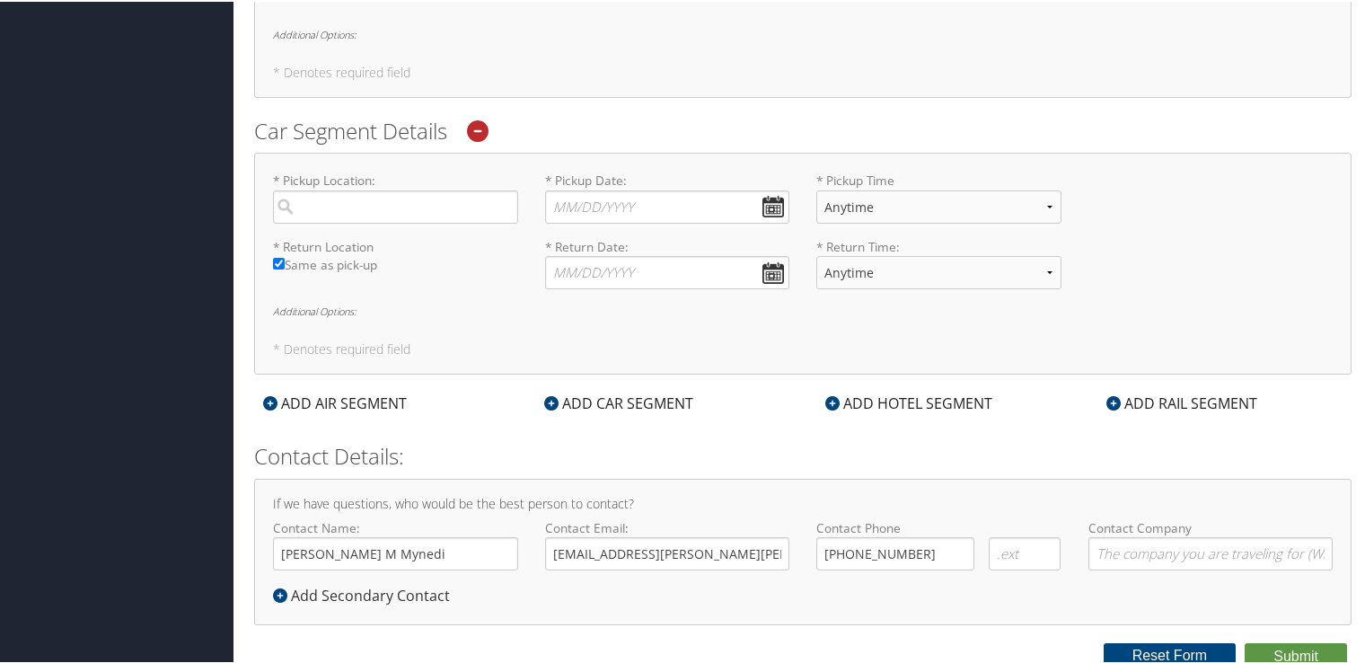
scroll to position [1131, 0]
click at [321, 194] on input "search" at bounding box center [395, 202] width 245 height 33
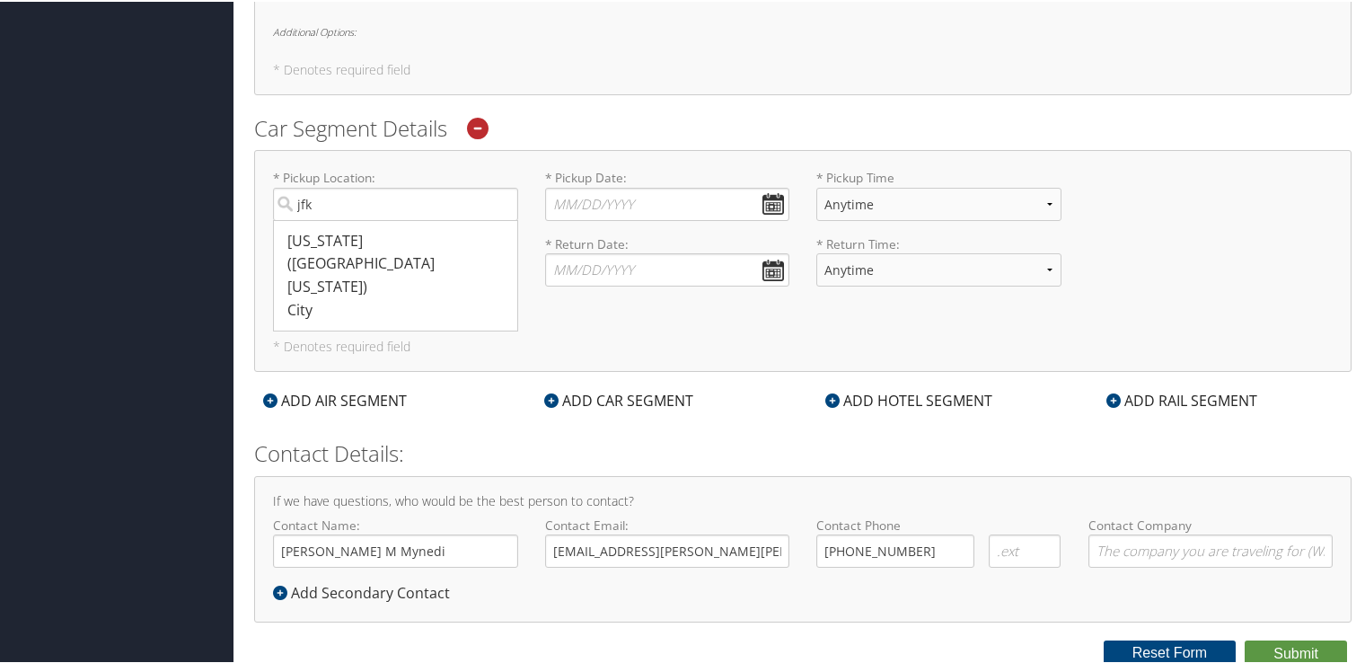
drag, startPoint x: 348, startPoint y: 241, endPoint x: 356, endPoint y: 250, distance: 11.5
click at [348, 241] on div "New York (JFK New York)" at bounding box center [397, 262] width 221 height 69
click at [348, 219] on input "jfk" at bounding box center [395, 202] width 245 height 33
type input "New York"
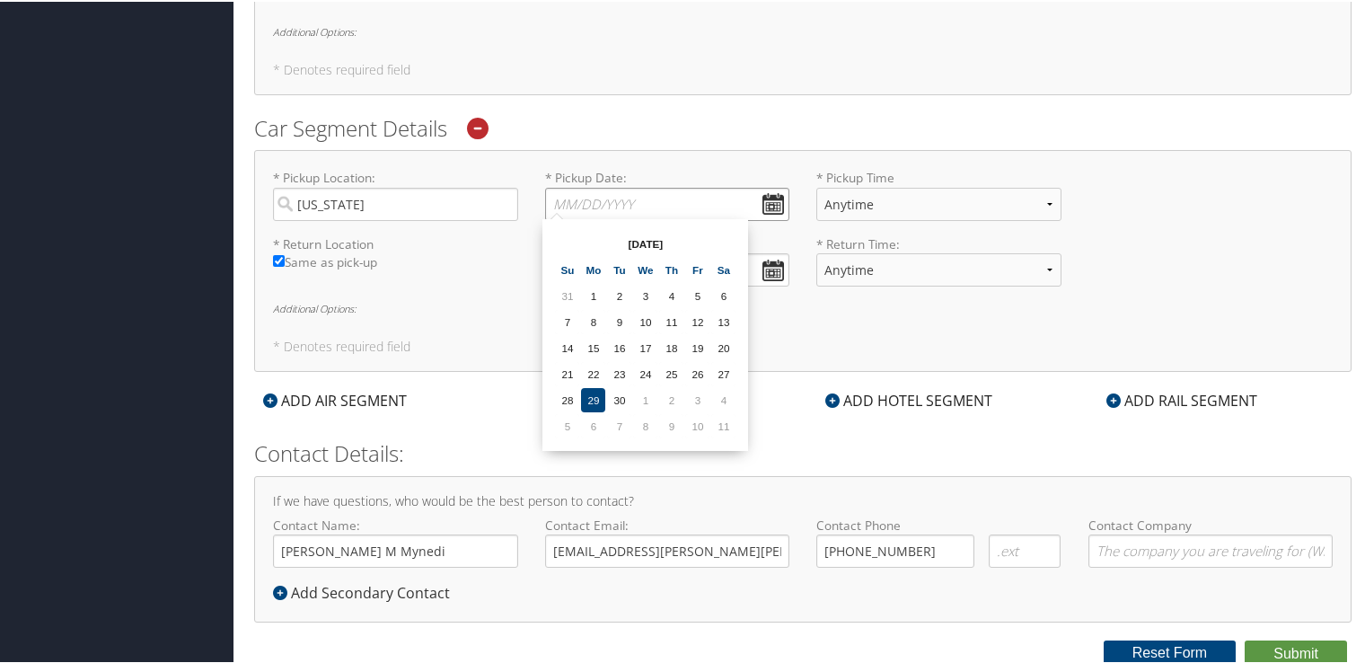
click at [768, 201] on input "* Pickup Date: Dates must be valid" at bounding box center [667, 202] width 245 height 33
click at [690, 394] on td "3" at bounding box center [697, 398] width 24 height 24
type input "10/03/2025"
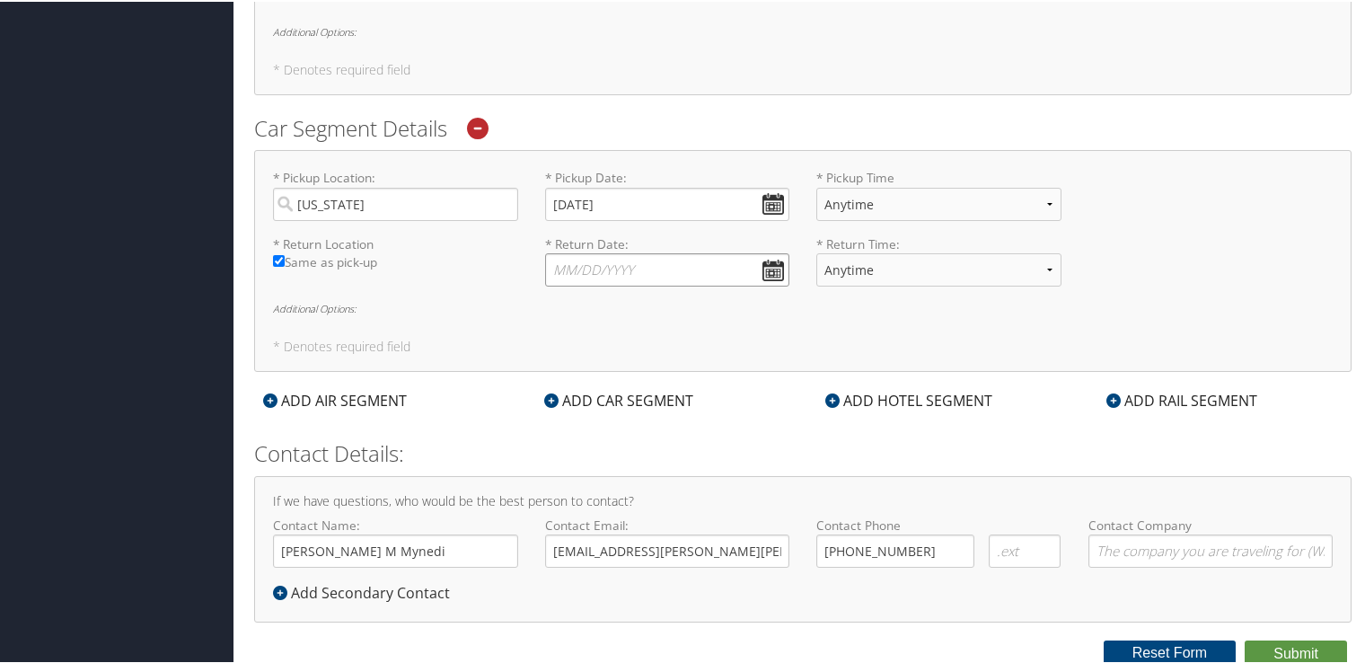
click at [768, 268] on input "* Return Date: Dates must be valid" at bounding box center [667, 267] width 245 height 33
click at [726, 462] on td "4" at bounding box center [723, 464] width 24 height 24
type input "10/04/2025"
click at [728, 332] on div "* Pickup Location: New York Required * Pickup Date: 10/03/2025 Dates must be va…" at bounding box center [802, 259] width 1097 height 222
click at [653, 336] on div "* Pickup Location: New York Required * Pickup Date: 10/03/2025 Dates must be va…" at bounding box center [802, 259] width 1097 height 222
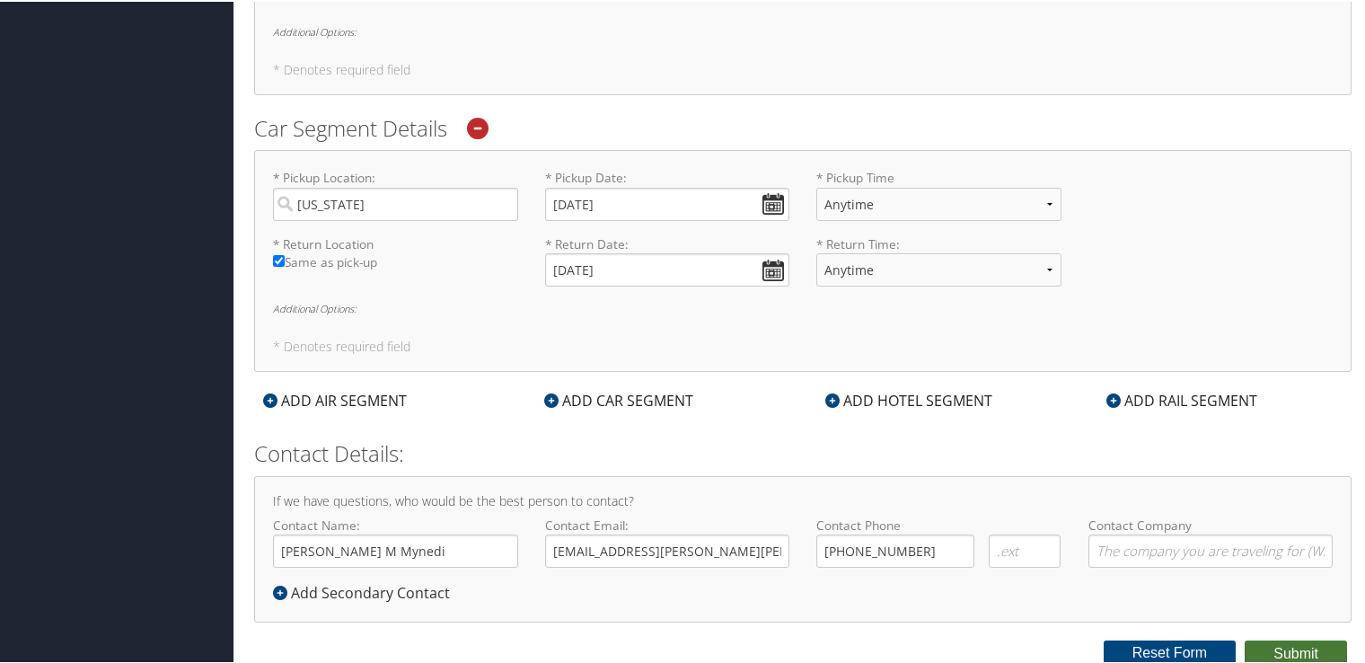
click at [1264, 651] on button "Submit" at bounding box center [1295, 651] width 102 height 27
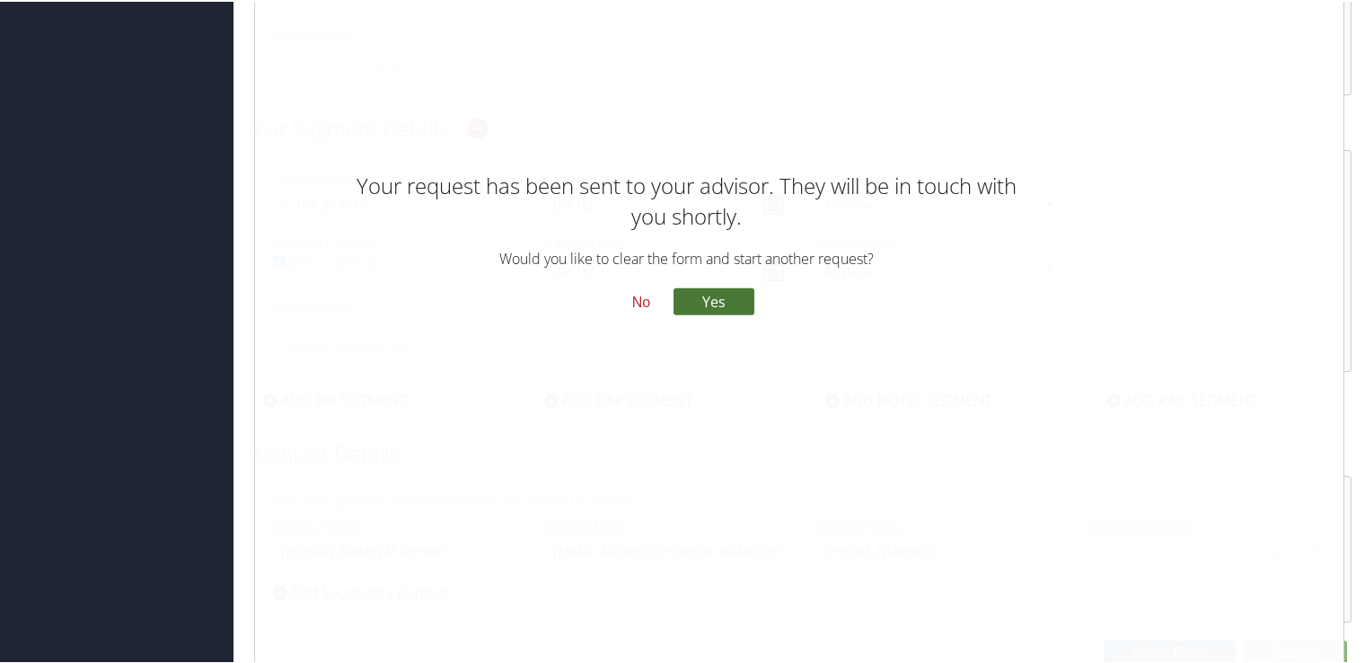
click at [702, 294] on button "Yes" at bounding box center [713, 298] width 81 height 27
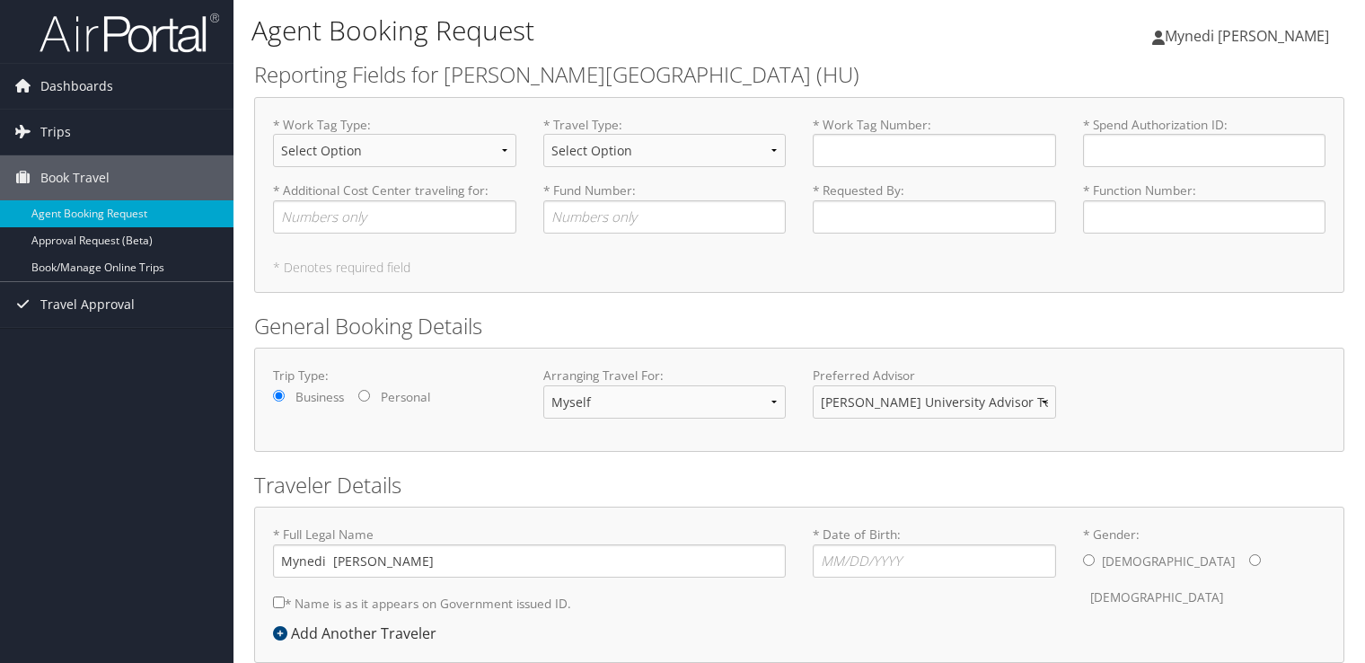
scroll to position [91, 0]
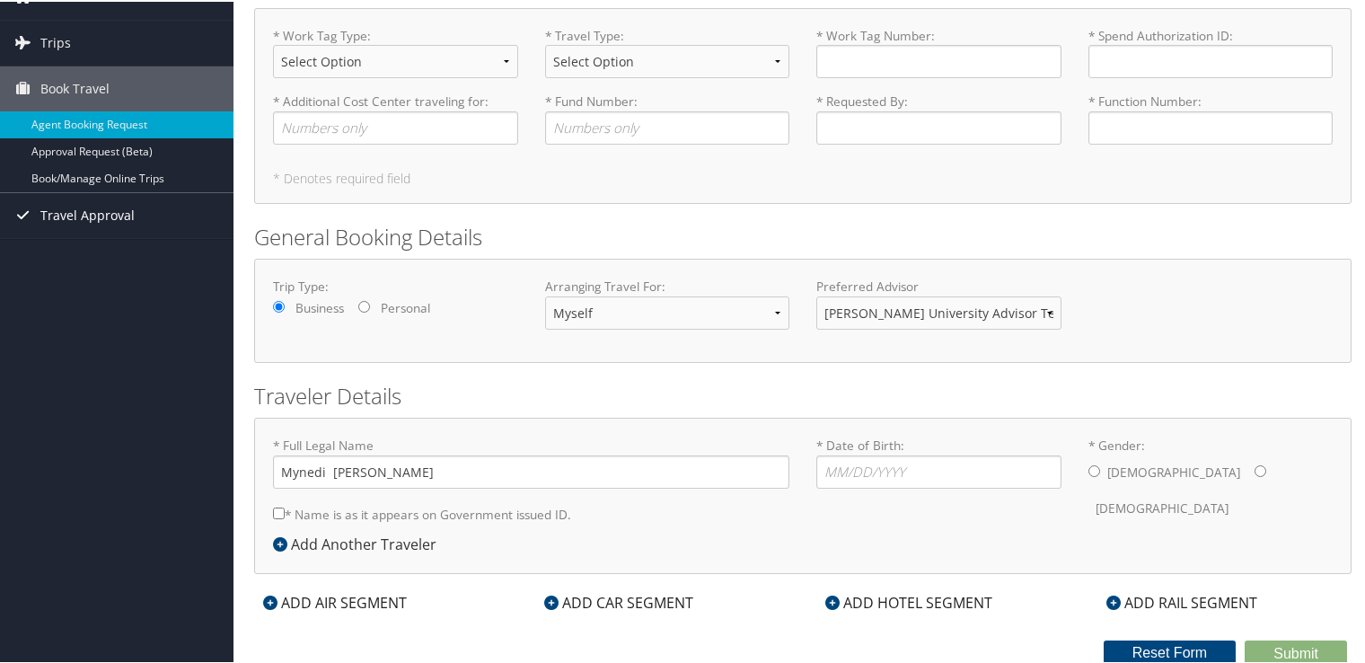
click at [93, 206] on span "Travel Approval" at bounding box center [87, 213] width 94 height 45
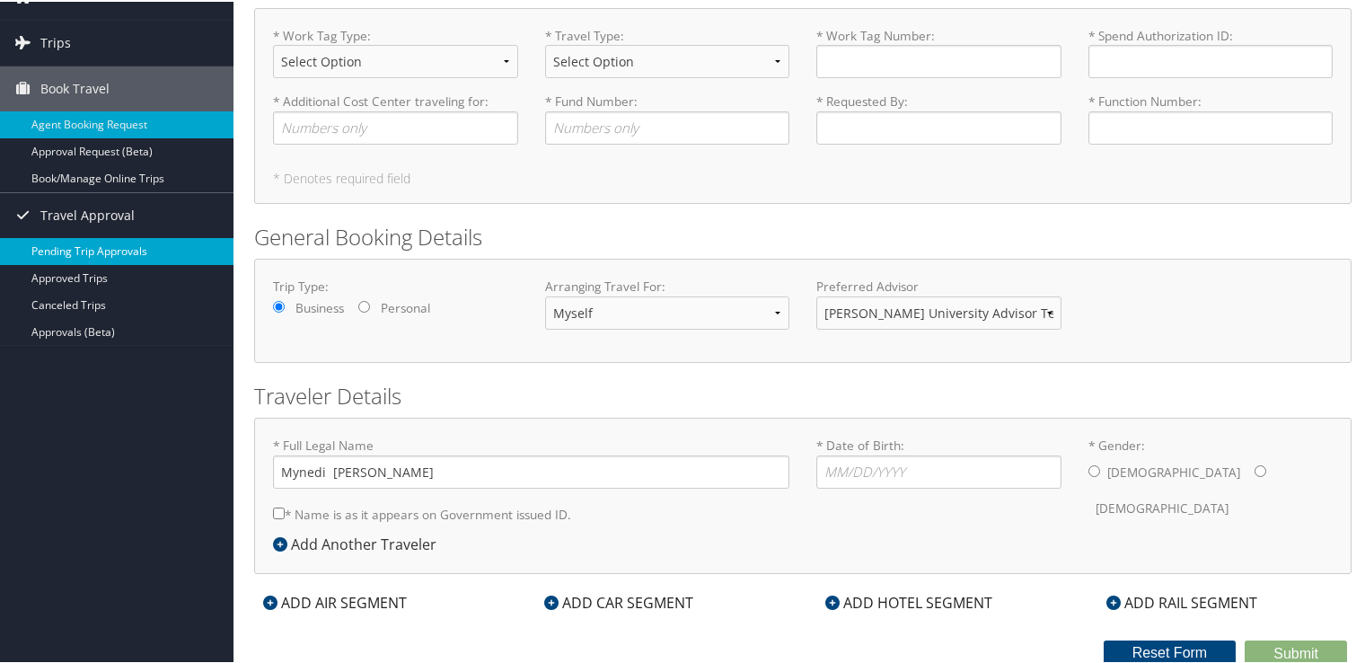
click at [125, 257] on link "Pending Trip Approvals" at bounding box center [116, 249] width 233 height 27
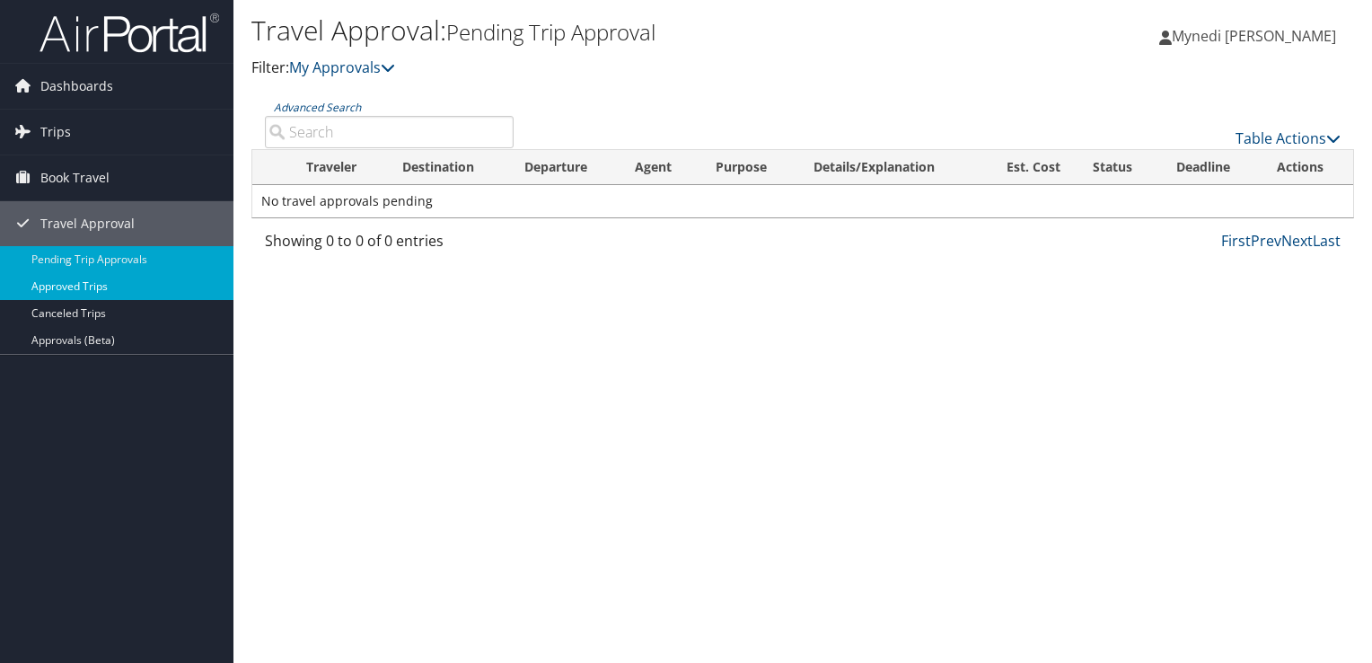
click at [87, 288] on link "Approved Trips" at bounding box center [116, 286] width 233 height 27
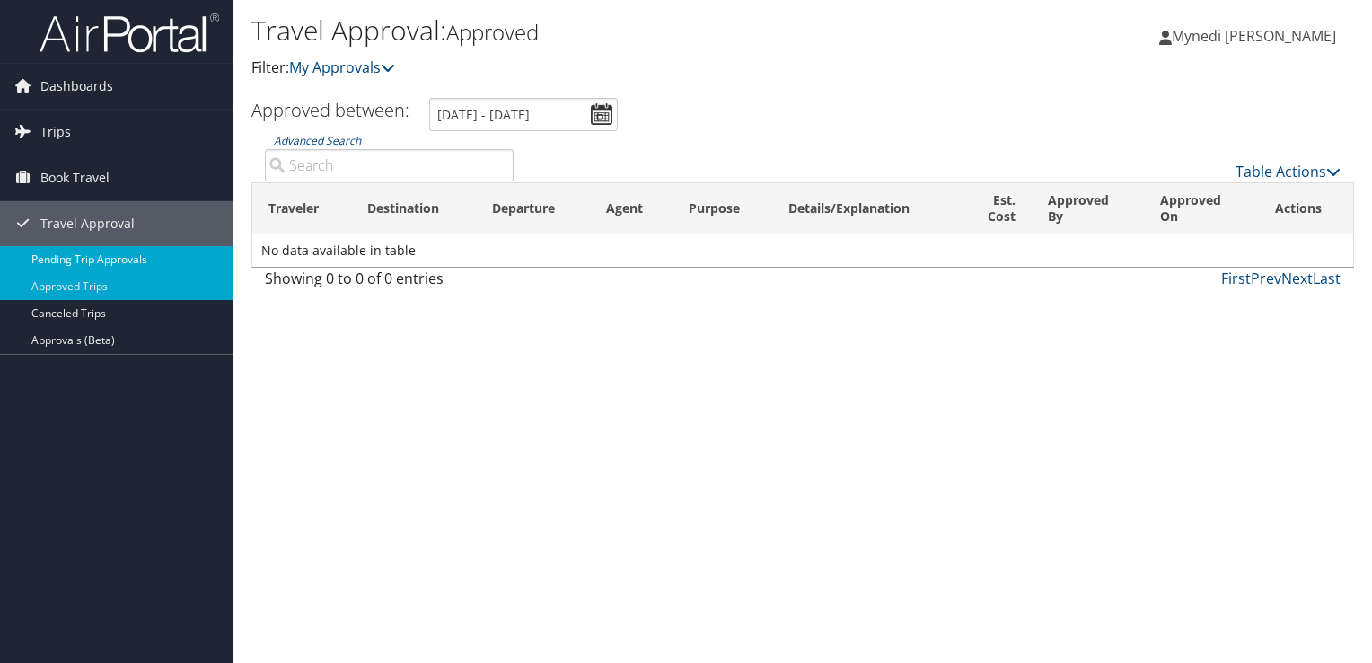
click at [107, 262] on link "Pending Trip Approvals" at bounding box center [116, 259] width 233 height 27
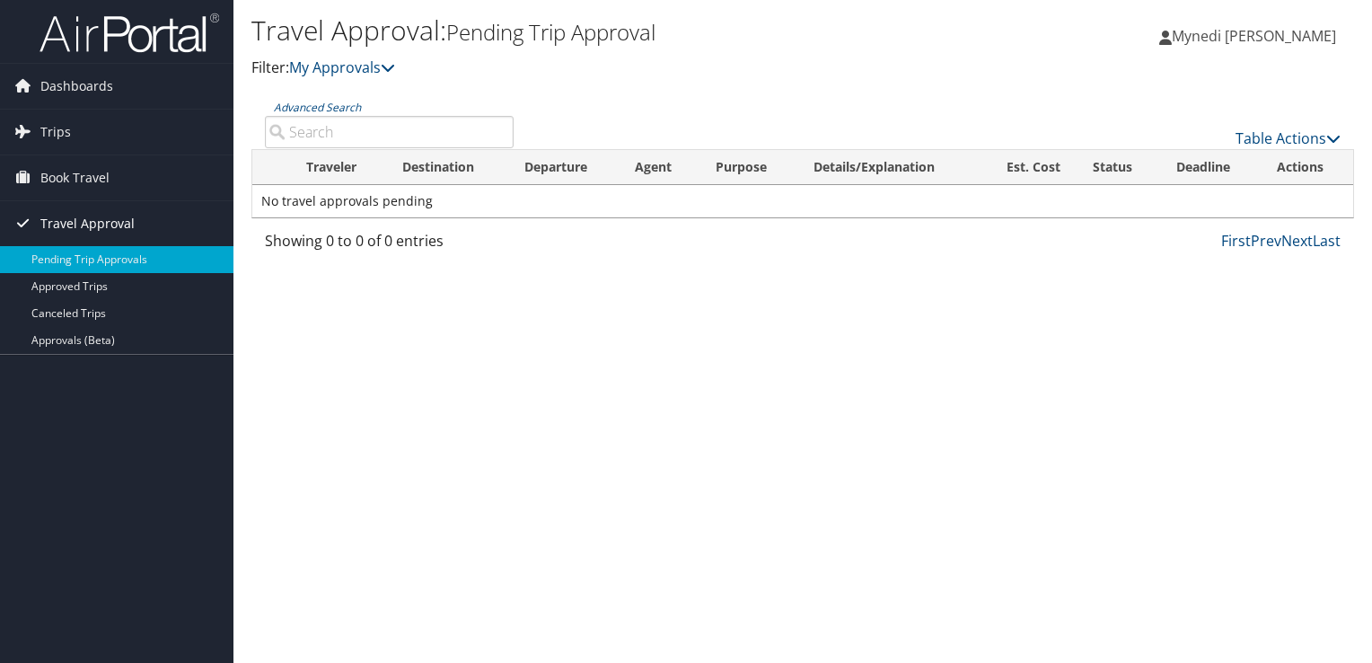
click at [84, 210] on span "Travel Approval" at bounding box center [87, 223] width 94 height 45
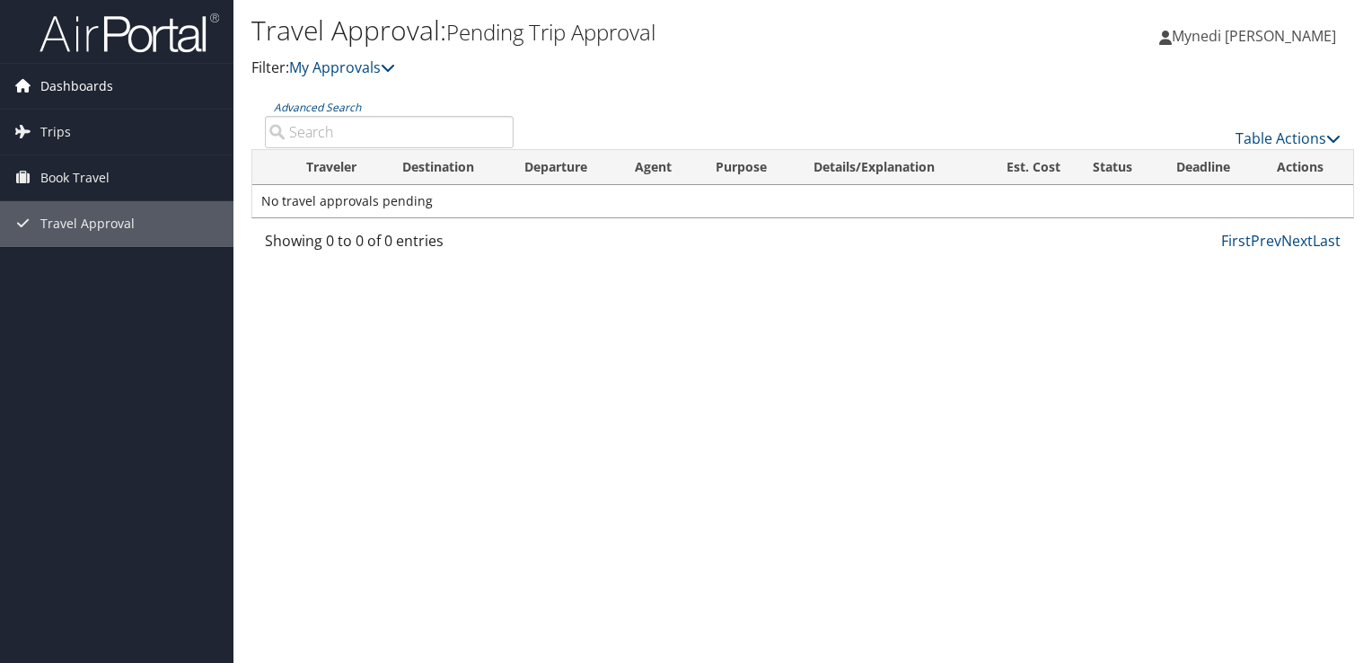
click at [73, 86] on span "Dashboards" at bounding box center [76, 86] width 73 height 45
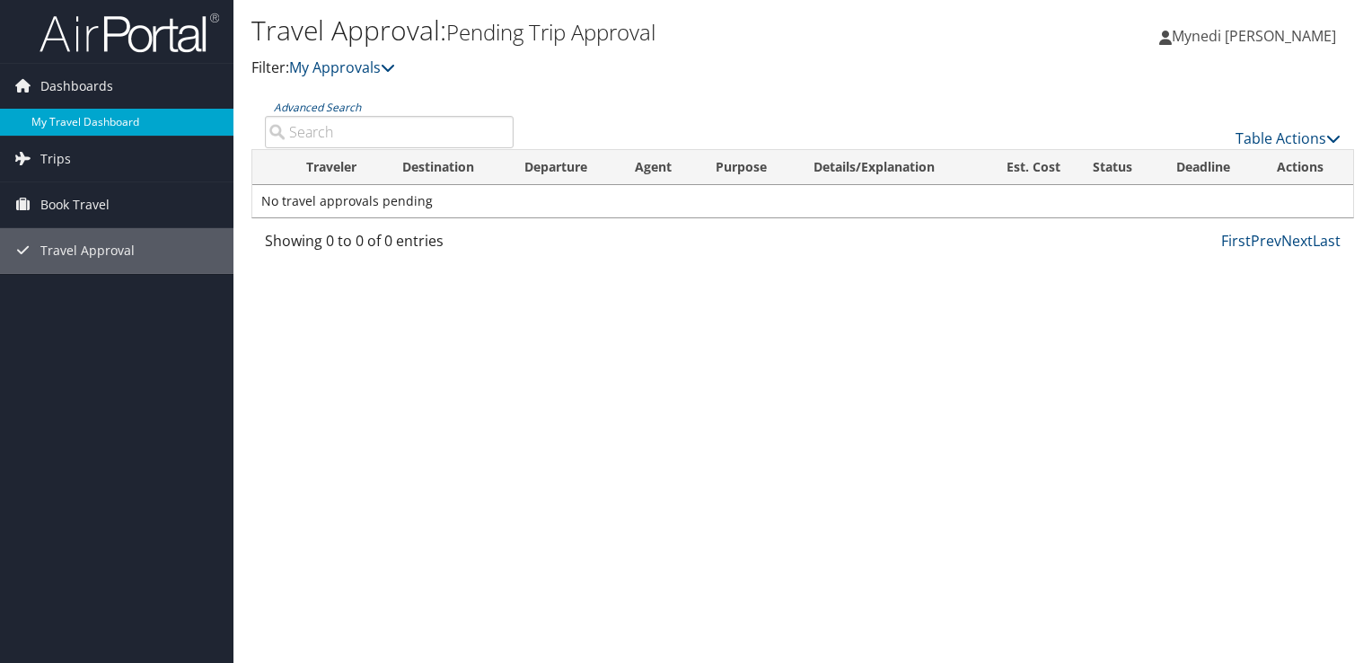
click at [104, 132] on link "My Travel Dashboard" at bounding box center [116, 122] width 233 height 27
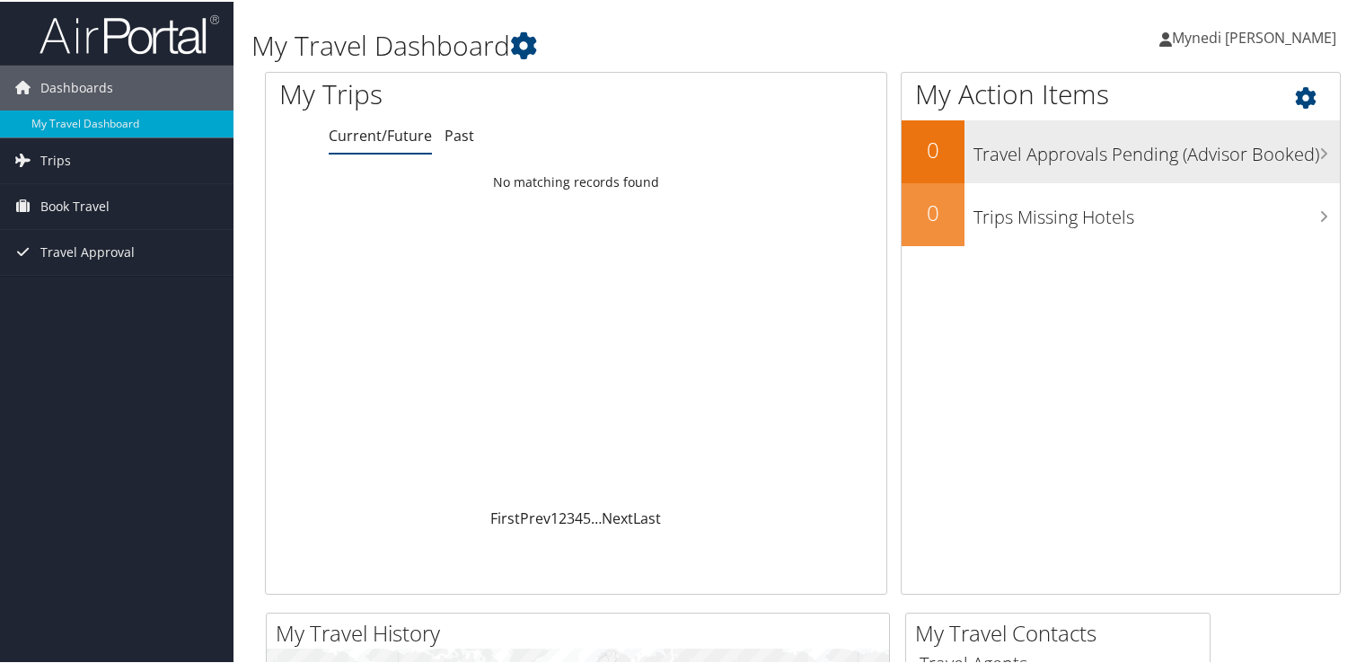
click at [1087, 160] on h3 "Travel Approvals Pending (Advisor Booked)" at bounding box center [1156, 148] width 366 height 34
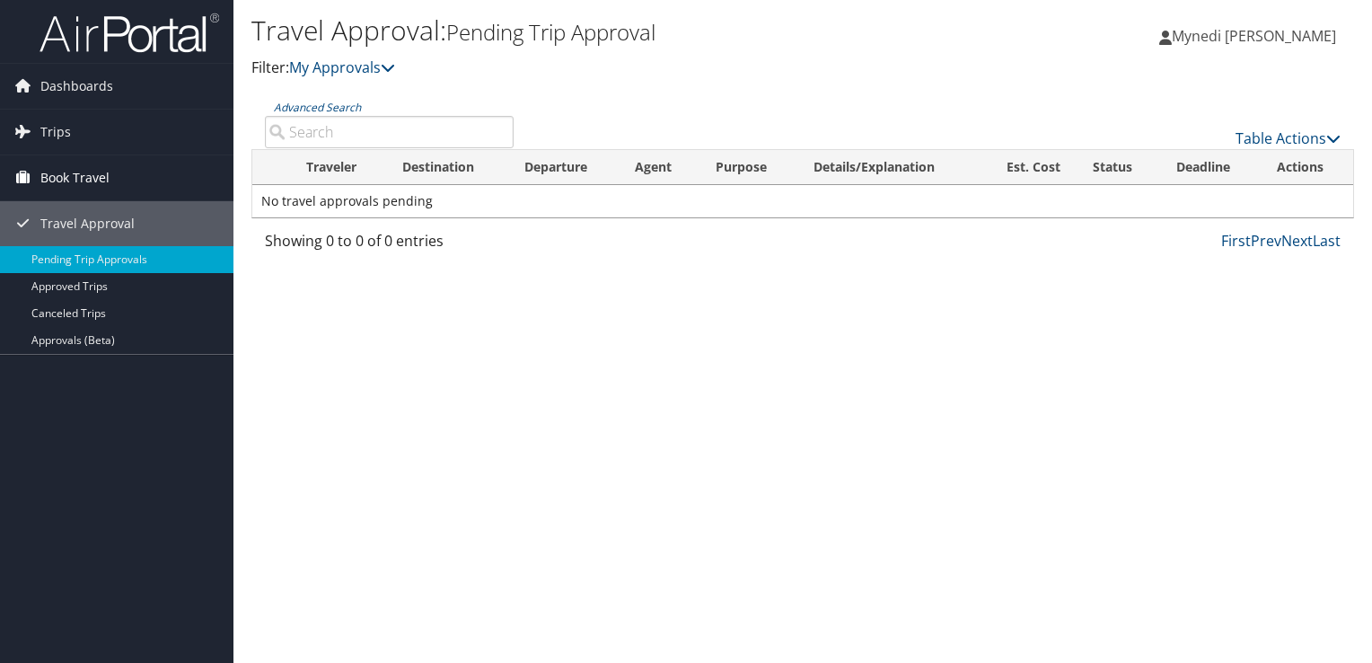
click at [93, 178] on span "Book Travel" at bounding box center [74, 177] width 69 height 45
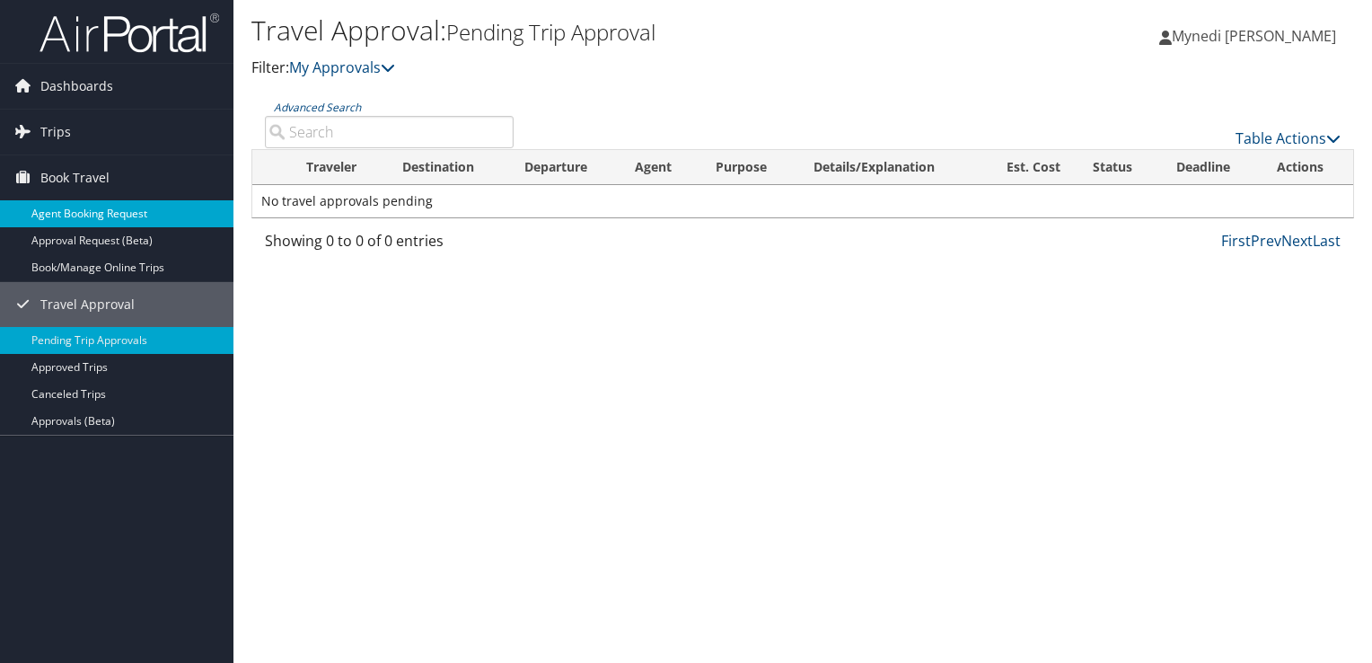
click at [81, 206] on link "Agent Booking Request" at bounding box center [116, 213] width 233 height 27
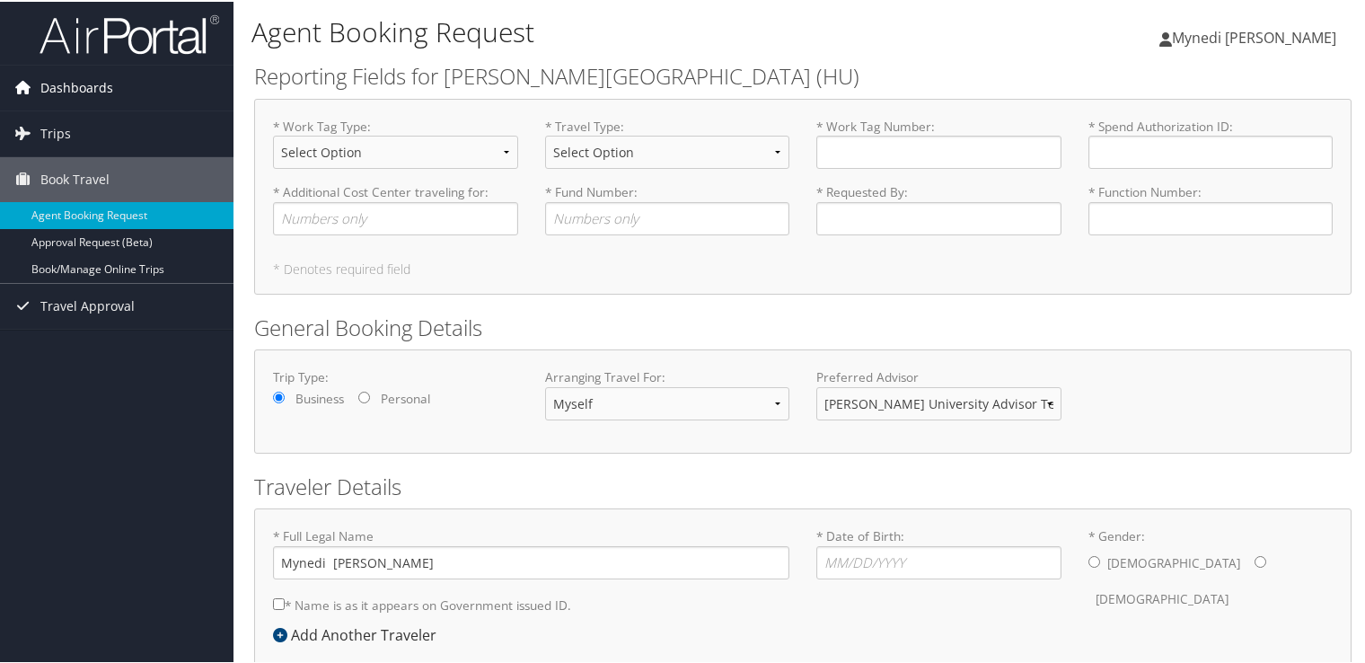
click at [63, 92] on span "Dashboards" at bounding box center [76, 86] width 73 height 45
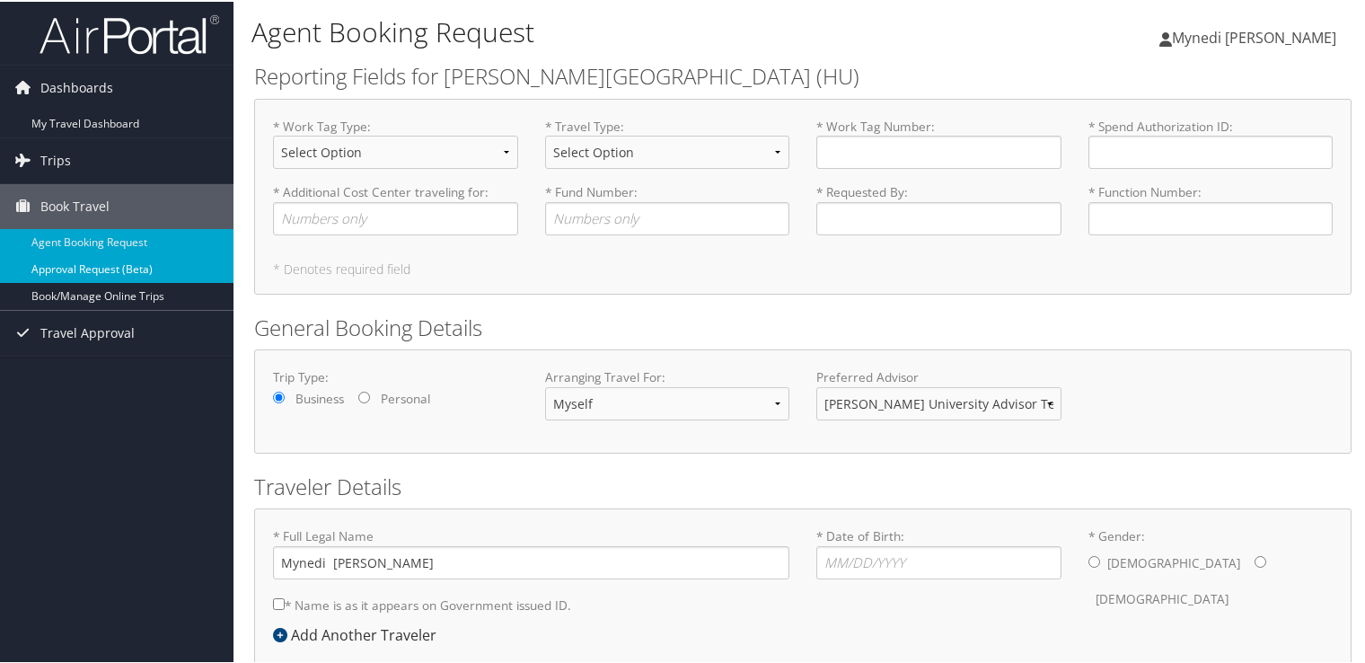
click at [123, 274] on link "Approval Request (Beta)" at bounding box center [116, 267] width 233 height 27
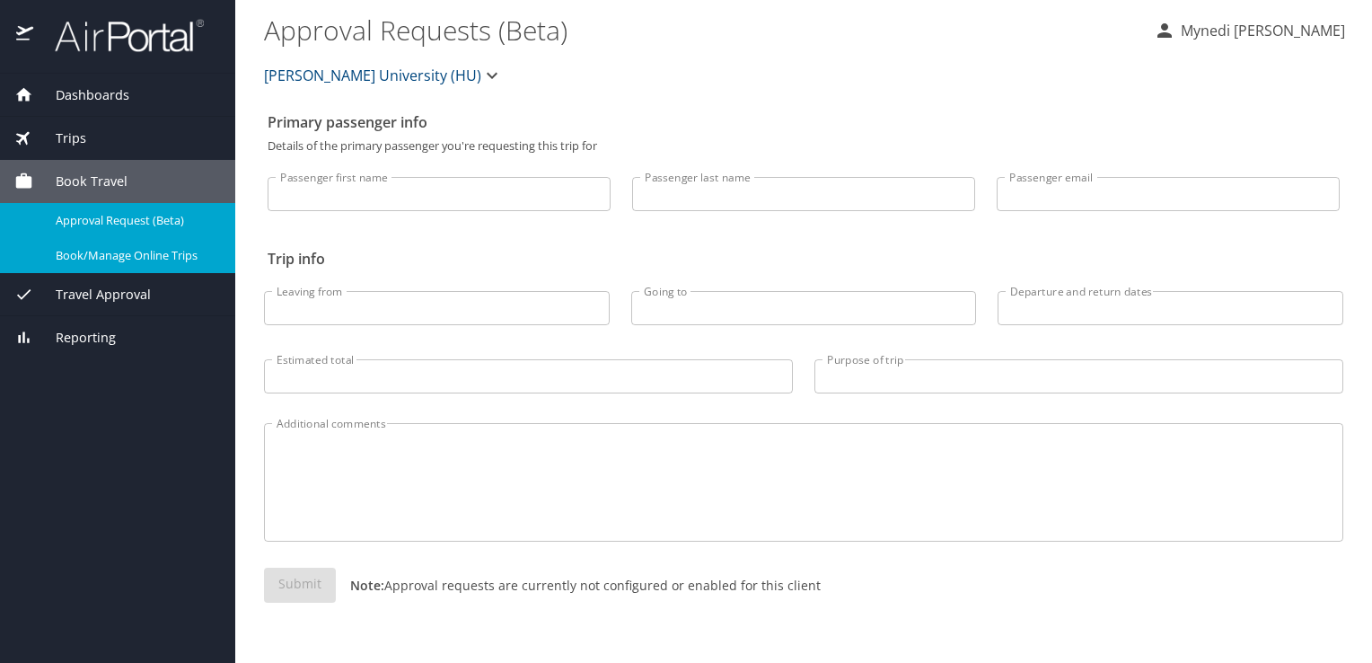
click at [121, 258] on span "Book/Manage Online Trips" at bounding box center [135, 255] width 158 height 17
